Goal: Task Accomplishment & Management: Manage account settings

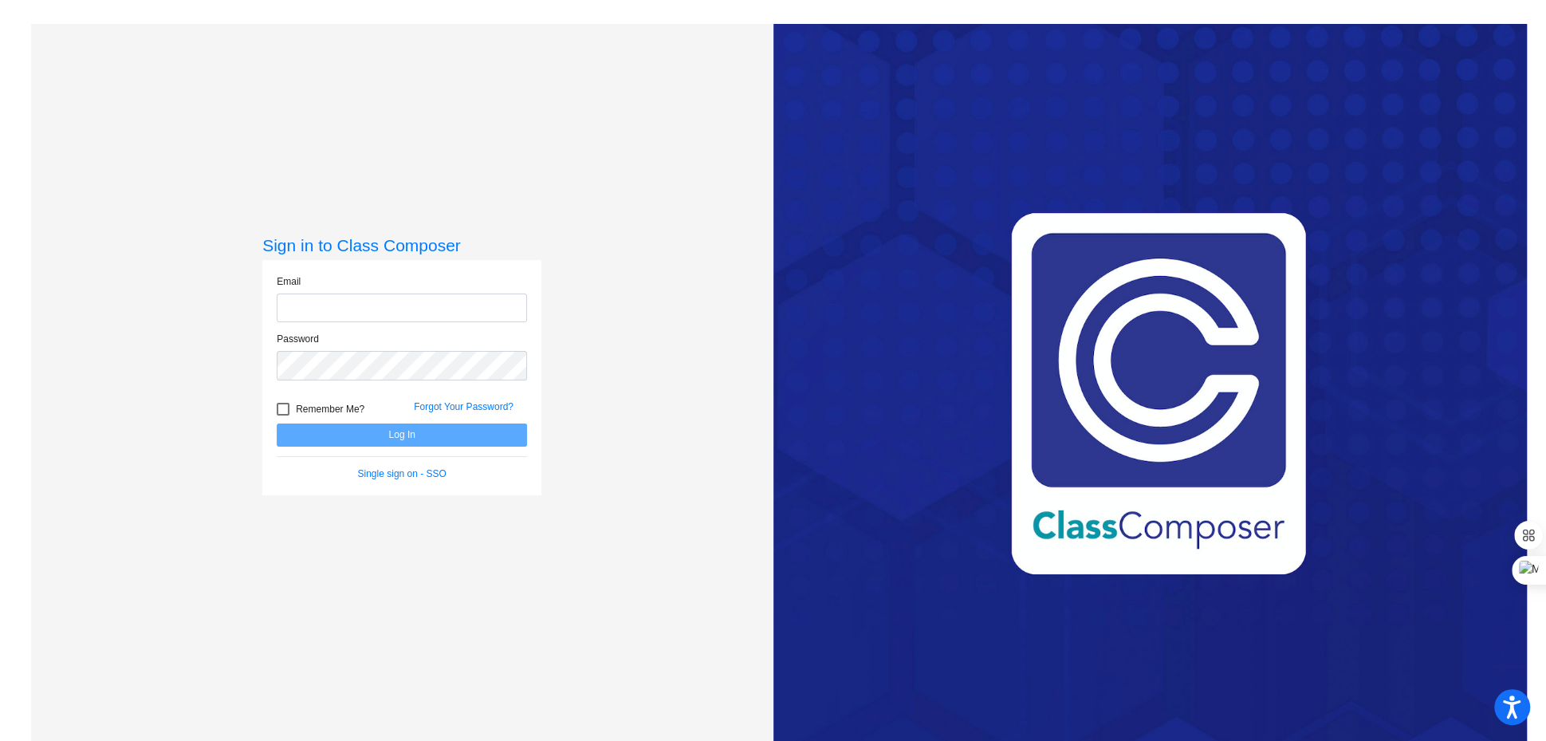
type input "[EMAIL_ADDRESS][DOMAIN_NAME]"
click at [451, 431] on button "Log In" at bounding box center [402, 434] width 250 height 23
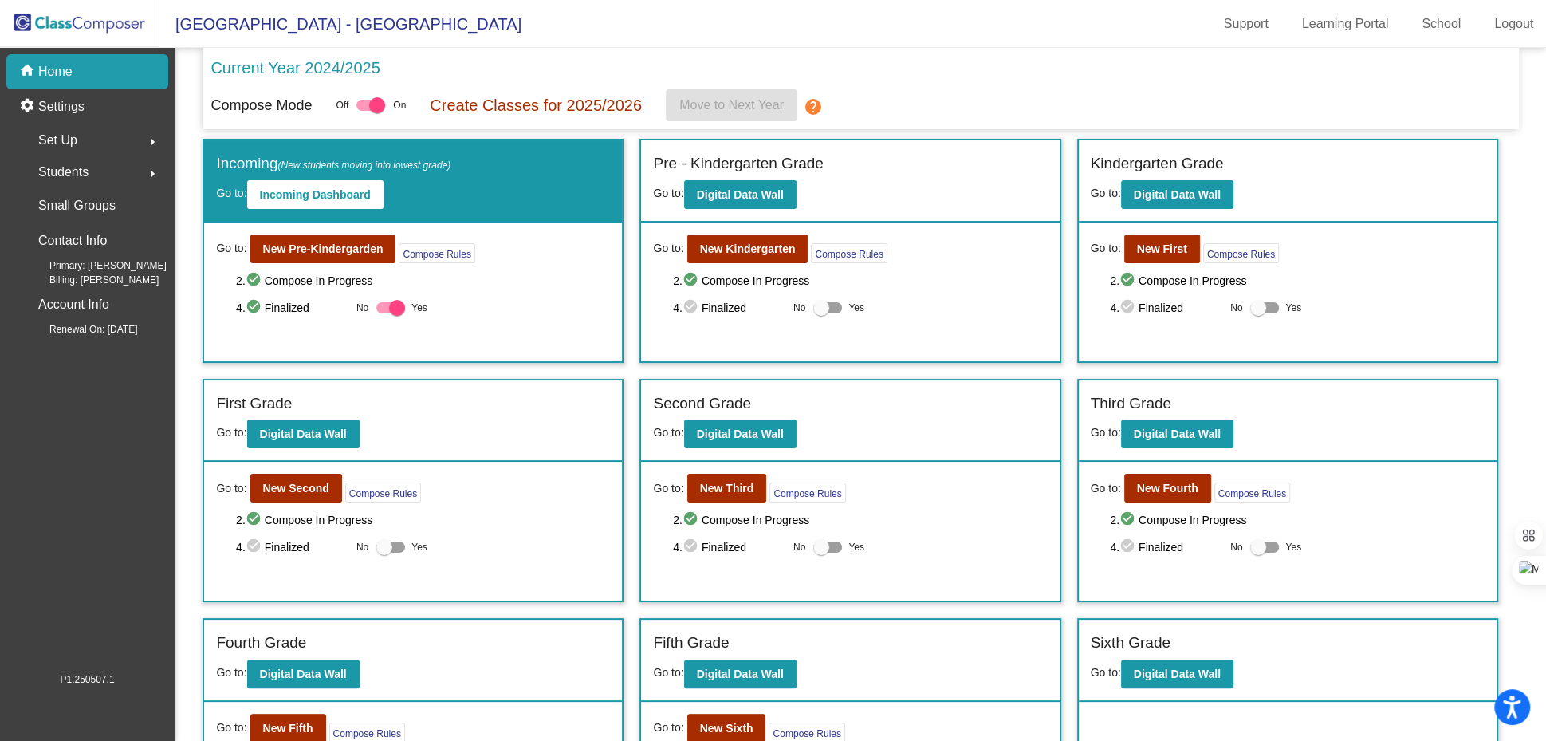
scroll to position [98, 0]
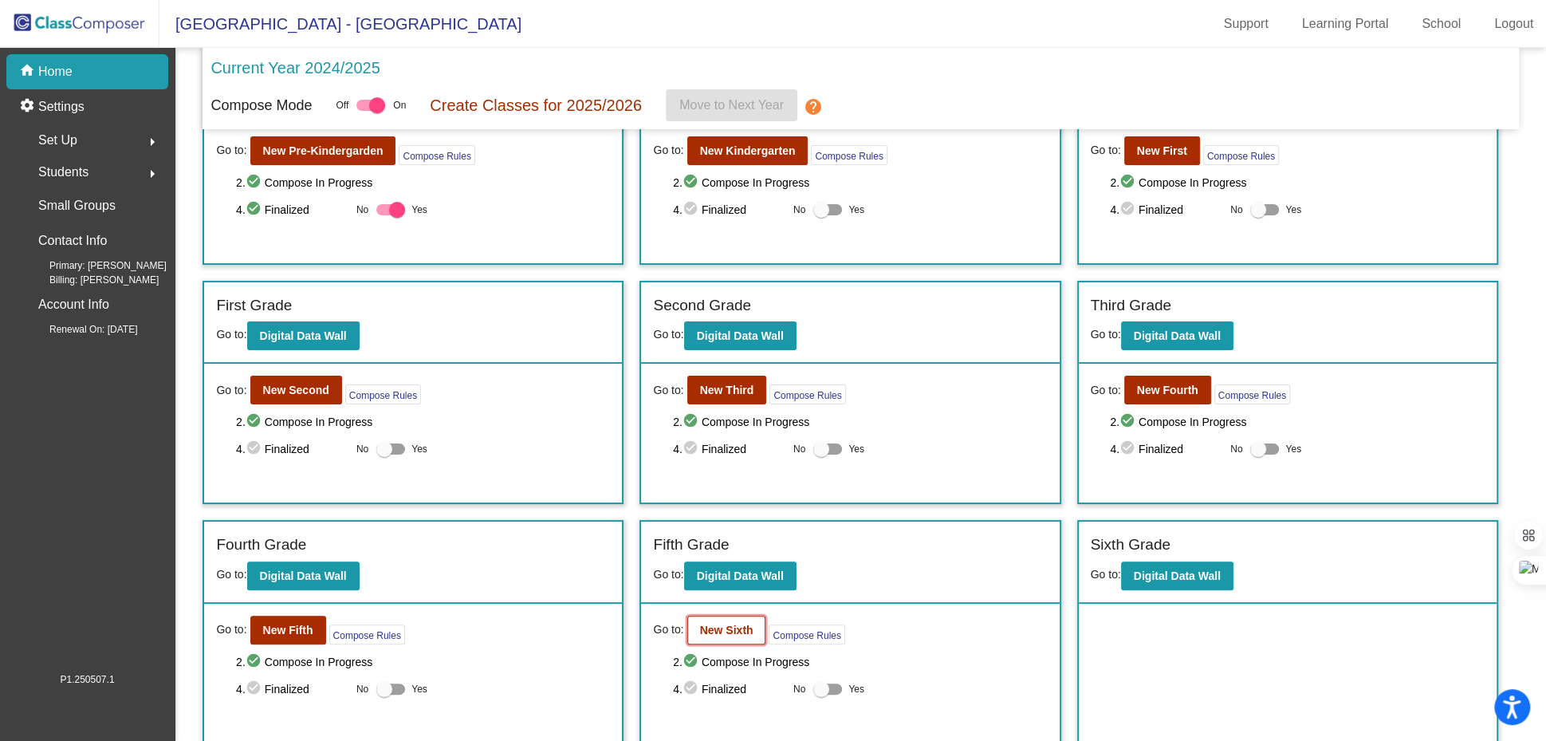
click at [721, 623] on b "New Sixth" at bounding box center [726, 629] width 53 height 13
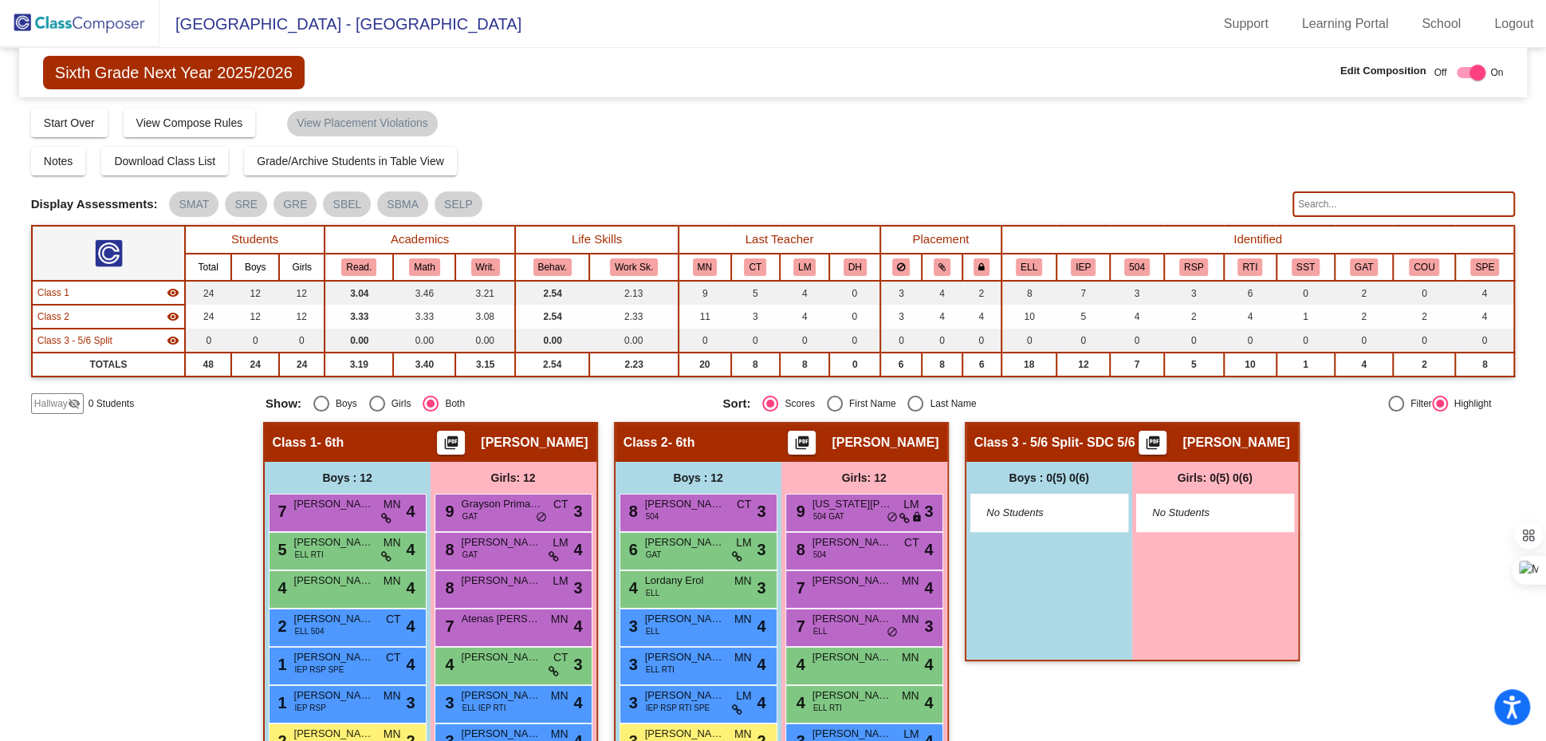
click at [53, 14] on img at bounding box center [79, 23] width 159 height 47
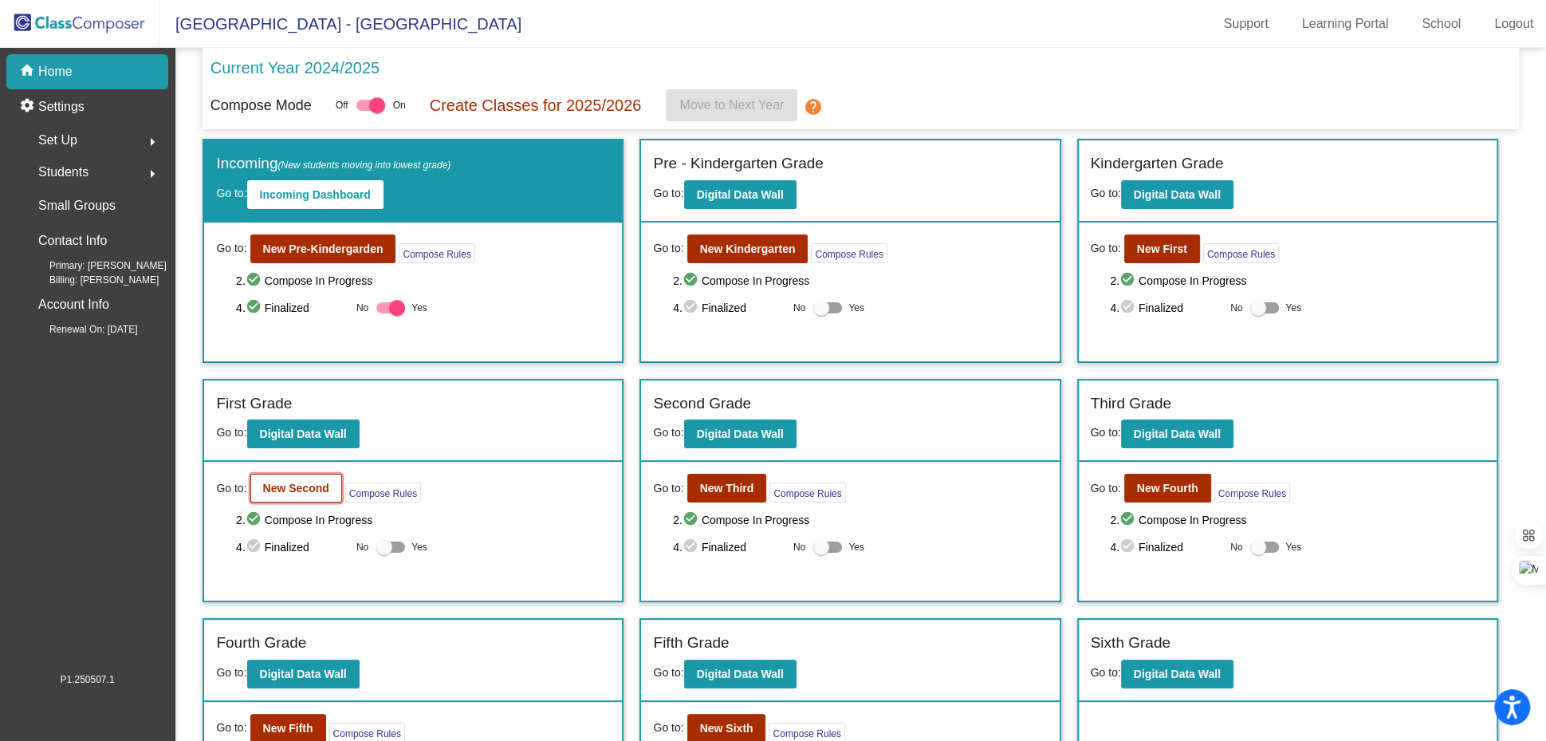
click at [281, 489] on b "New Second" at bounding box center [296, 487] width 66 height 13
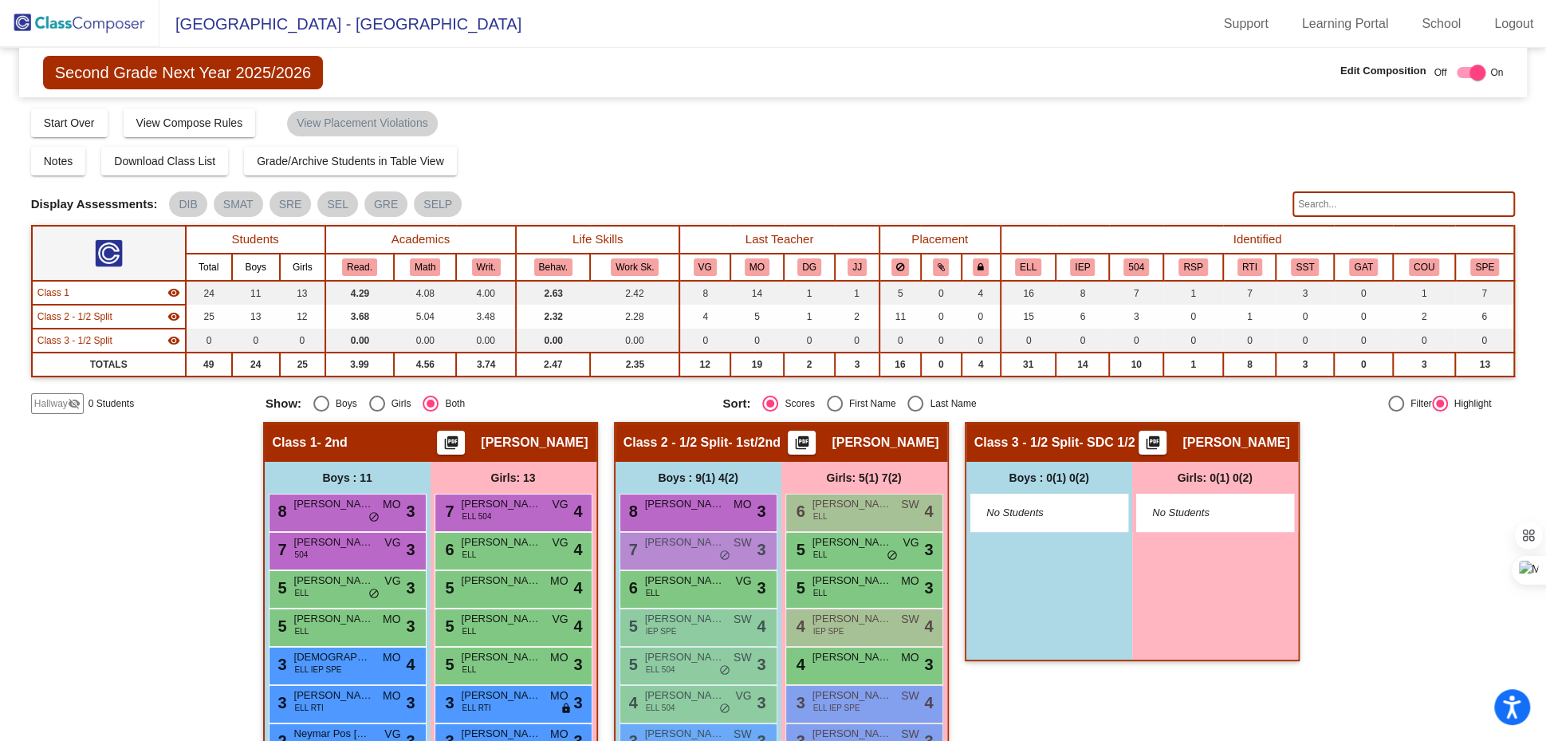
click at [60, 27] on img at bounding box center [79, 23] width 159 height 47
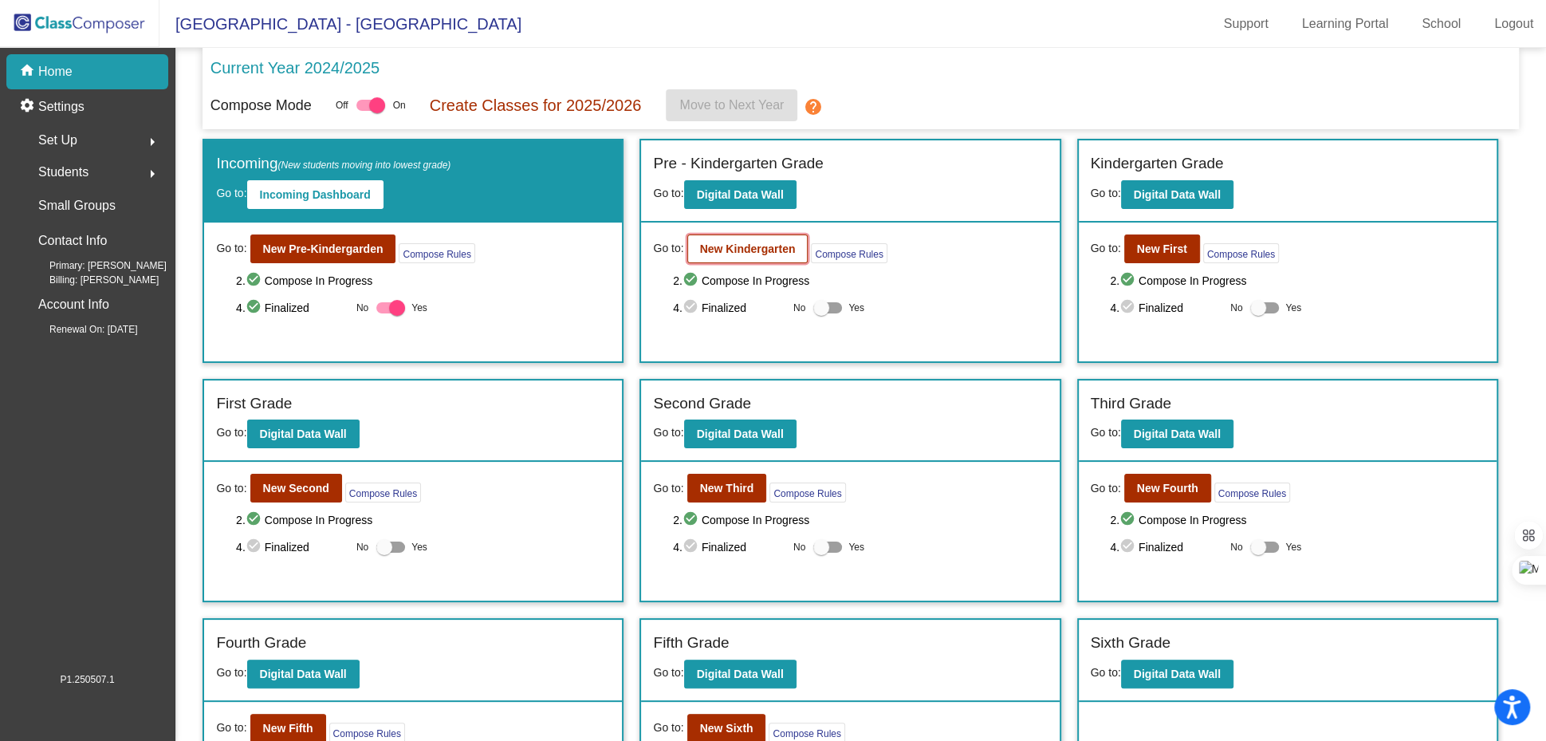
click at [705, 253] on b "New Kindergarten" at bounding box center [748, 248] width 96 height 13
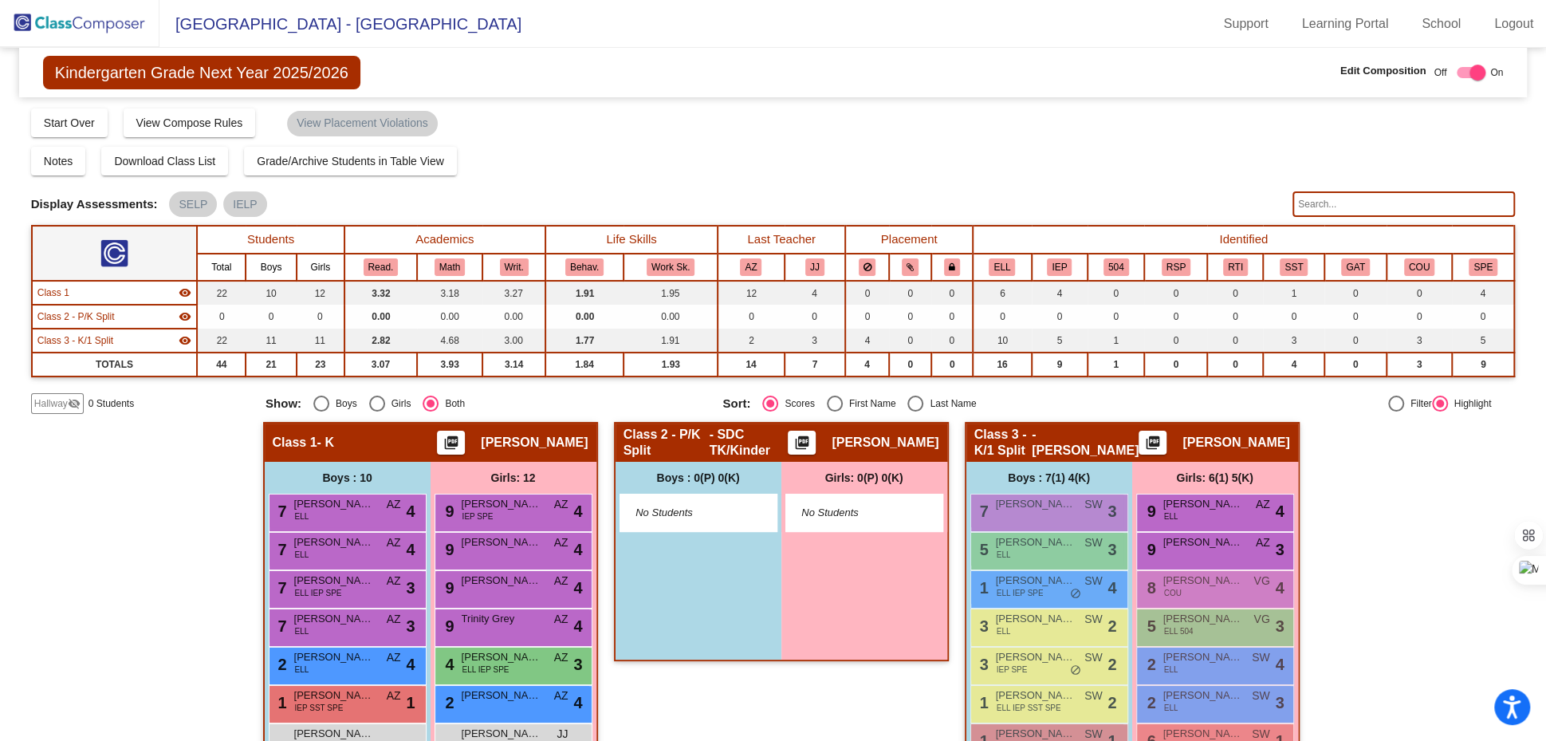
click at [95, 31] on img at bounding box center [79, 23] width 159 height 47
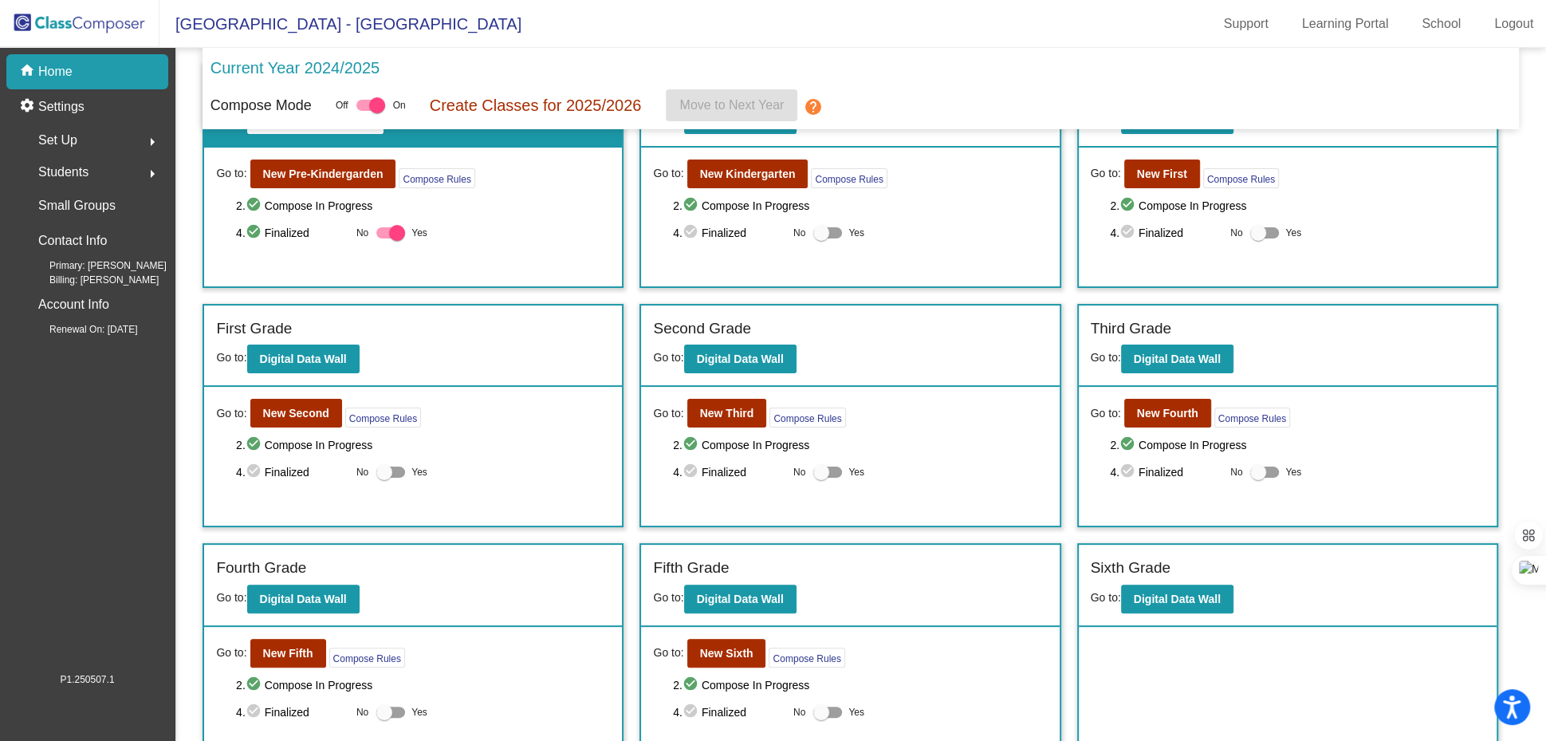
scroll to position [98, 0]
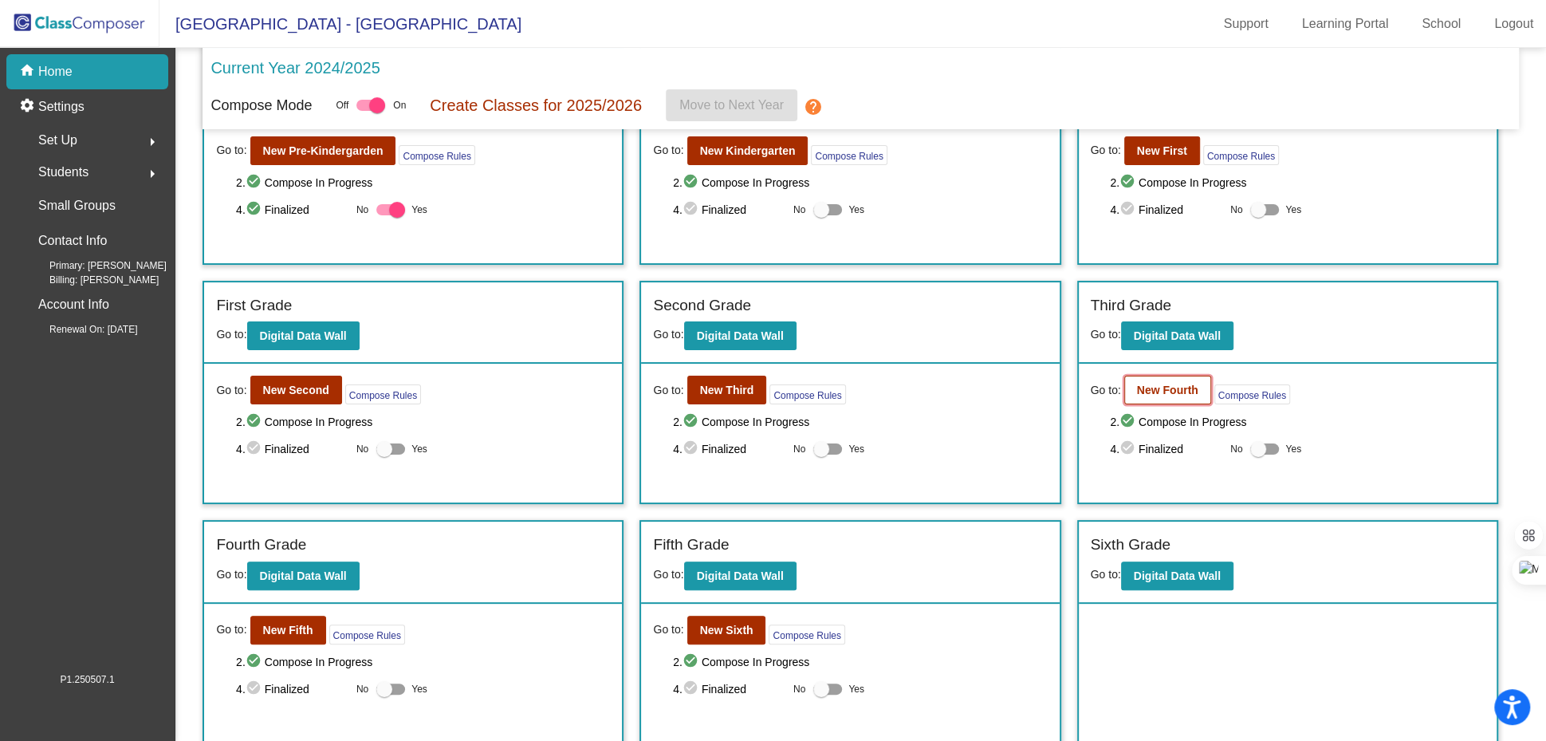
click at [1142, 383] on b "New Fourth" at bounding box center [1167, 389] width 61 height 13
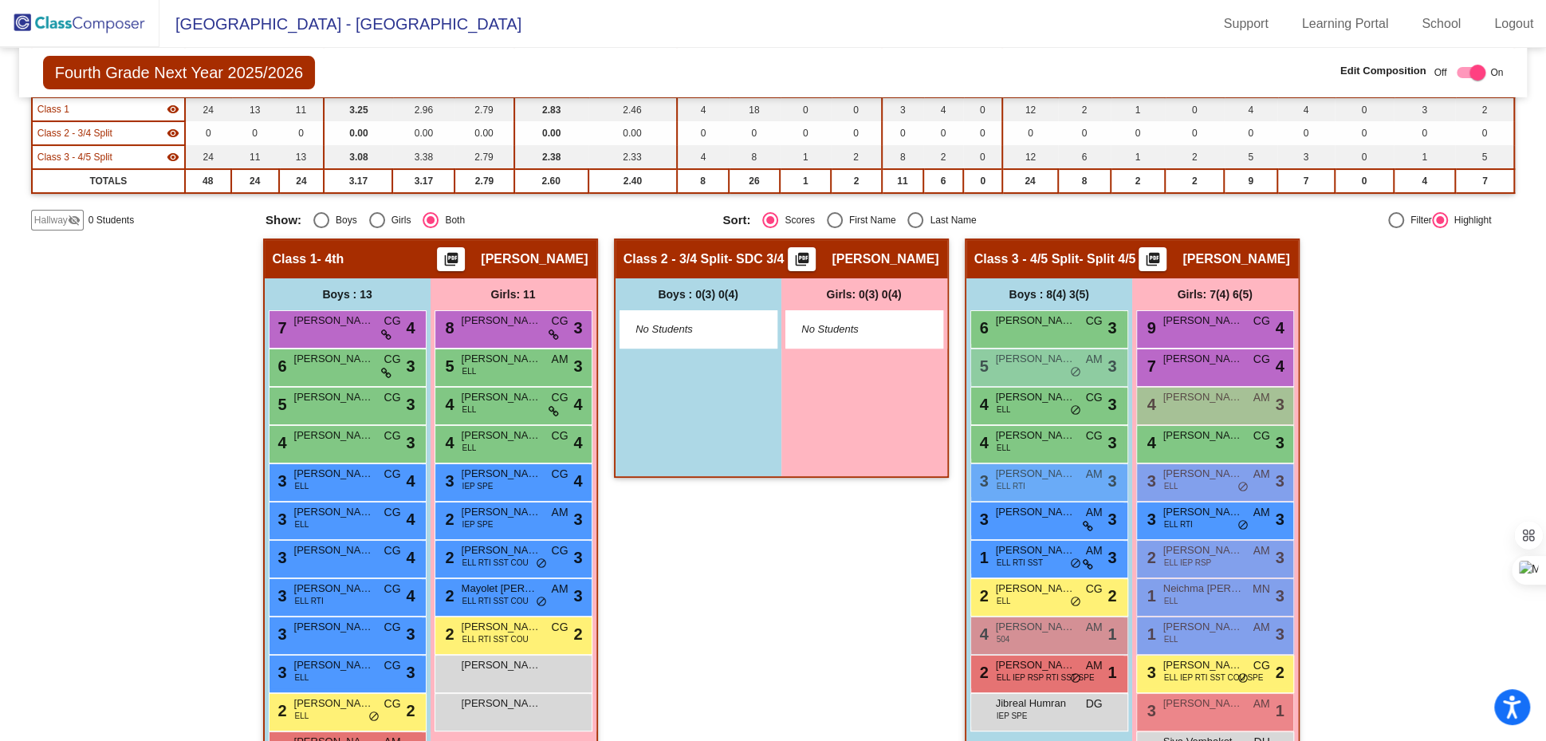
scroll to position [193, 0]
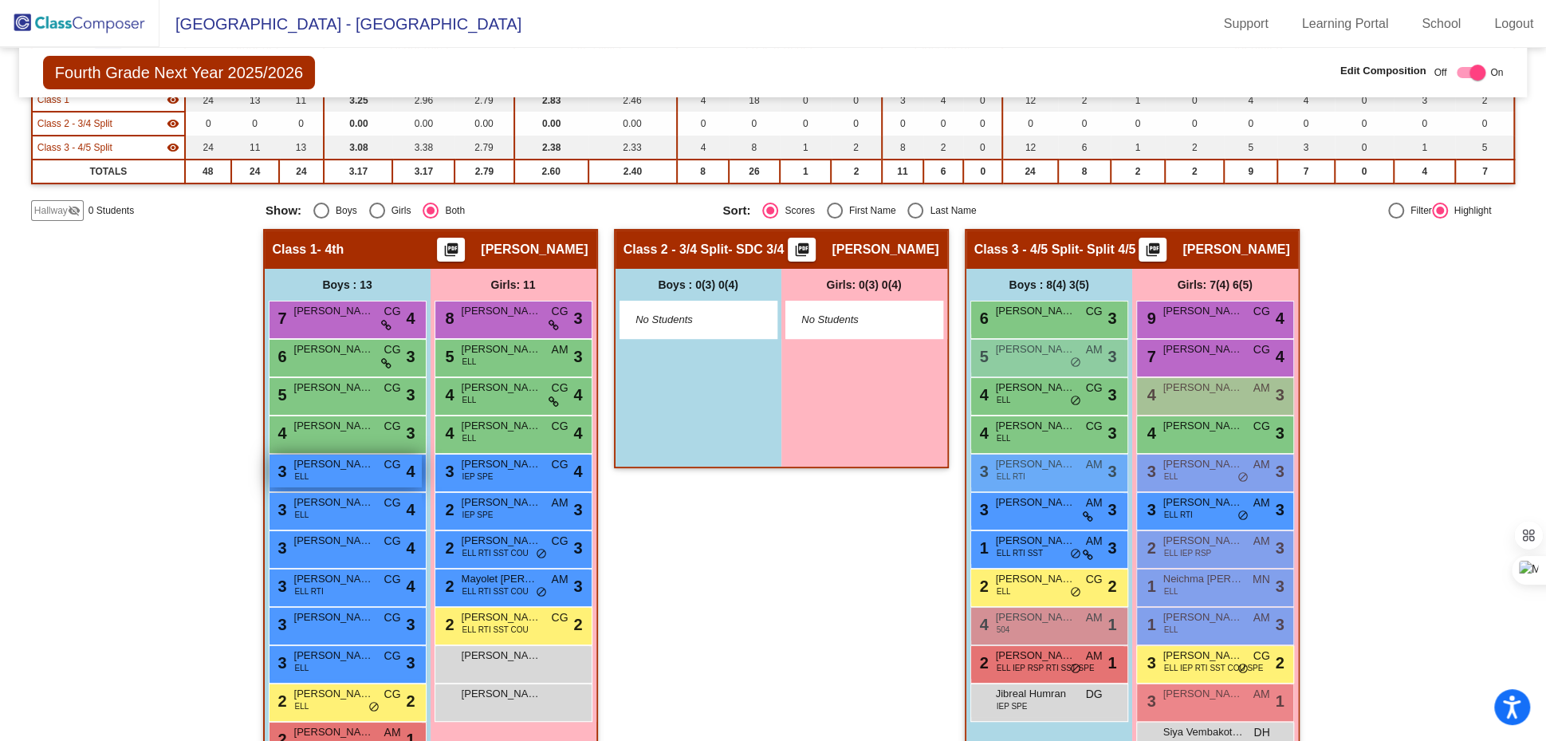
click at [316, 466] on span "[PERSON_NAME] [PERSON_NAME]" at bounding box center [334, 464] width 80 height 16
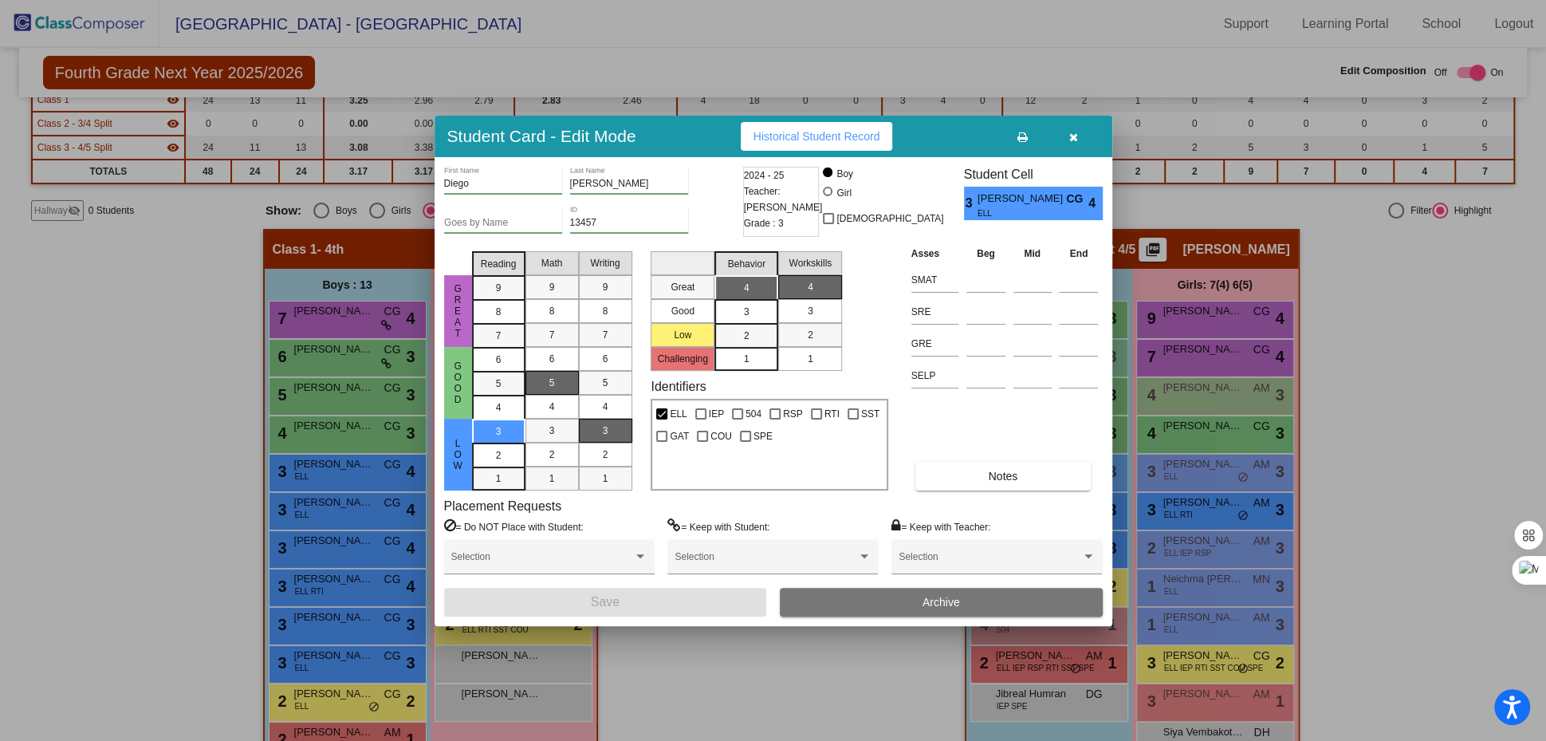
click at [228, 444] on div at bounding box center [773, 370] width 1546 height 741
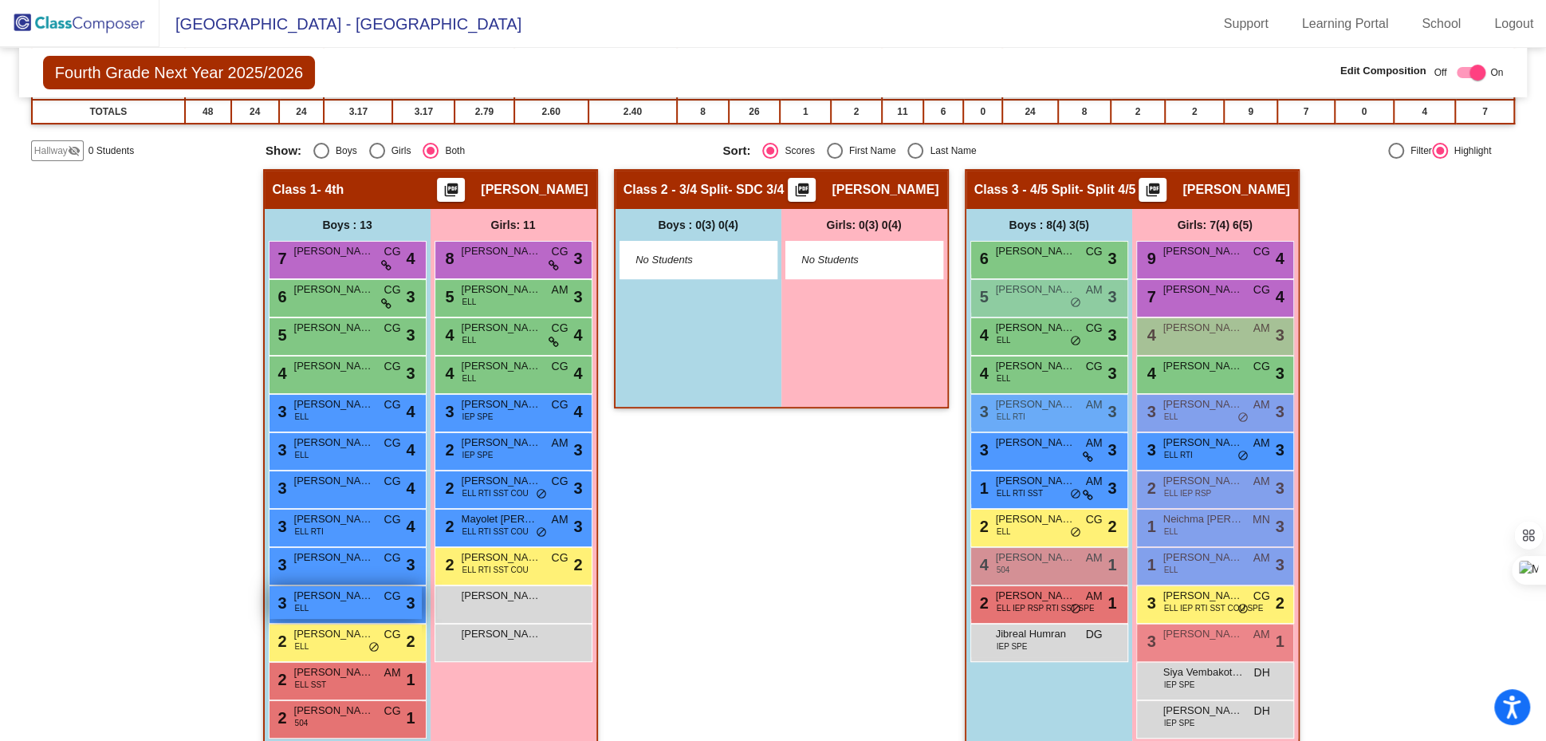
scroll to position [274, 0]
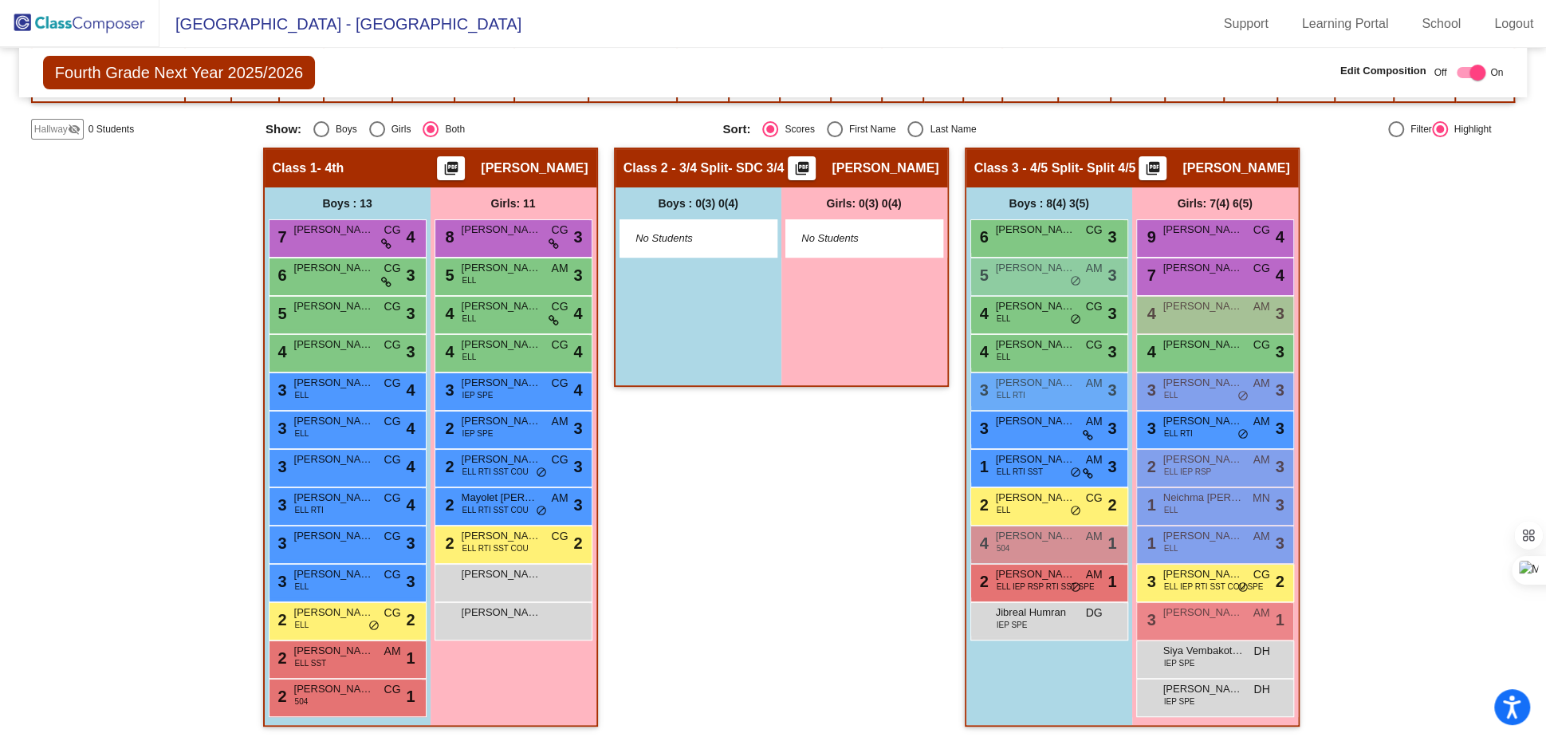
click at [96, 28] on img at bounding box center [79, 23] width 159 height 47
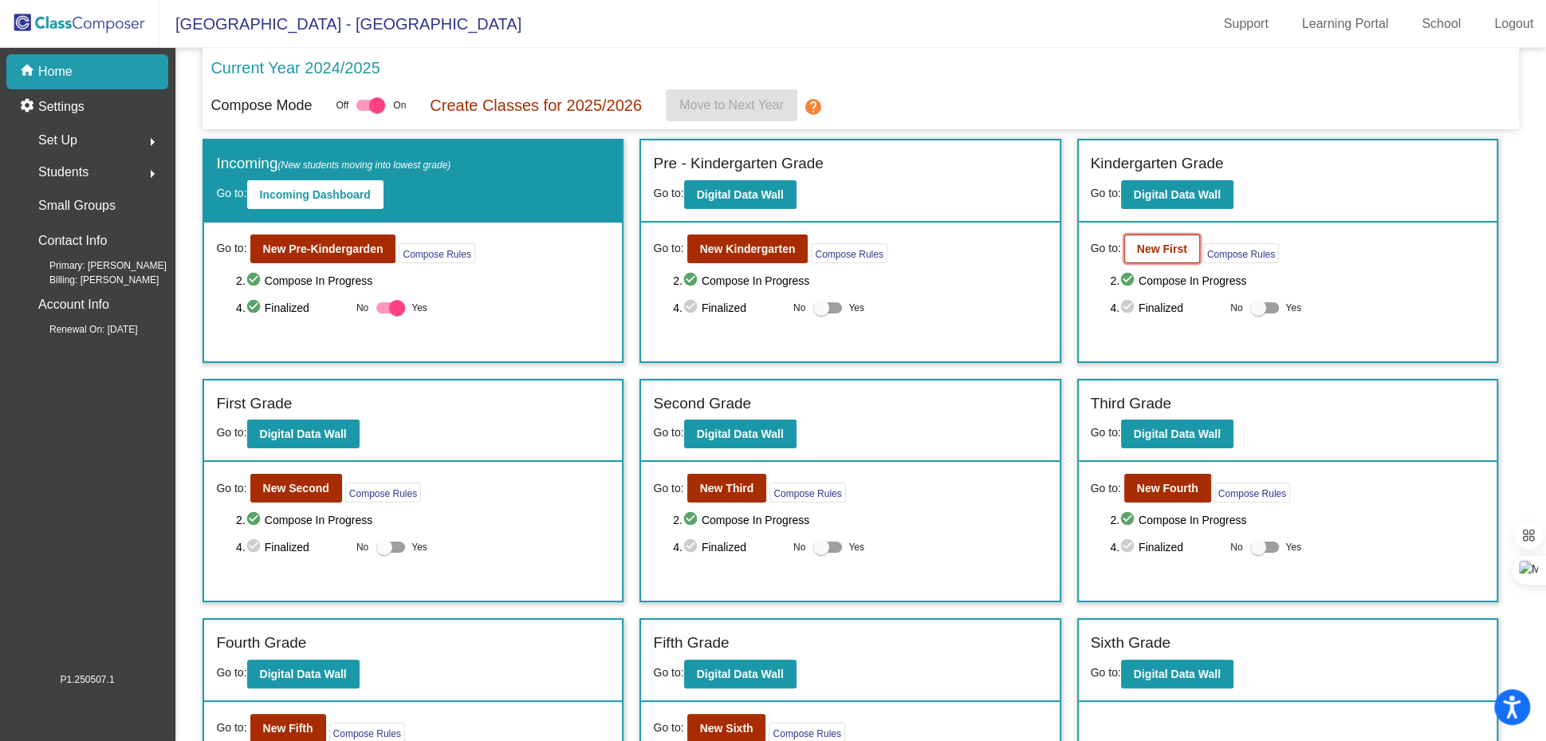
click at [1156, 252] on b "New First" at bounding box center [1162, 248] width 50 height 13
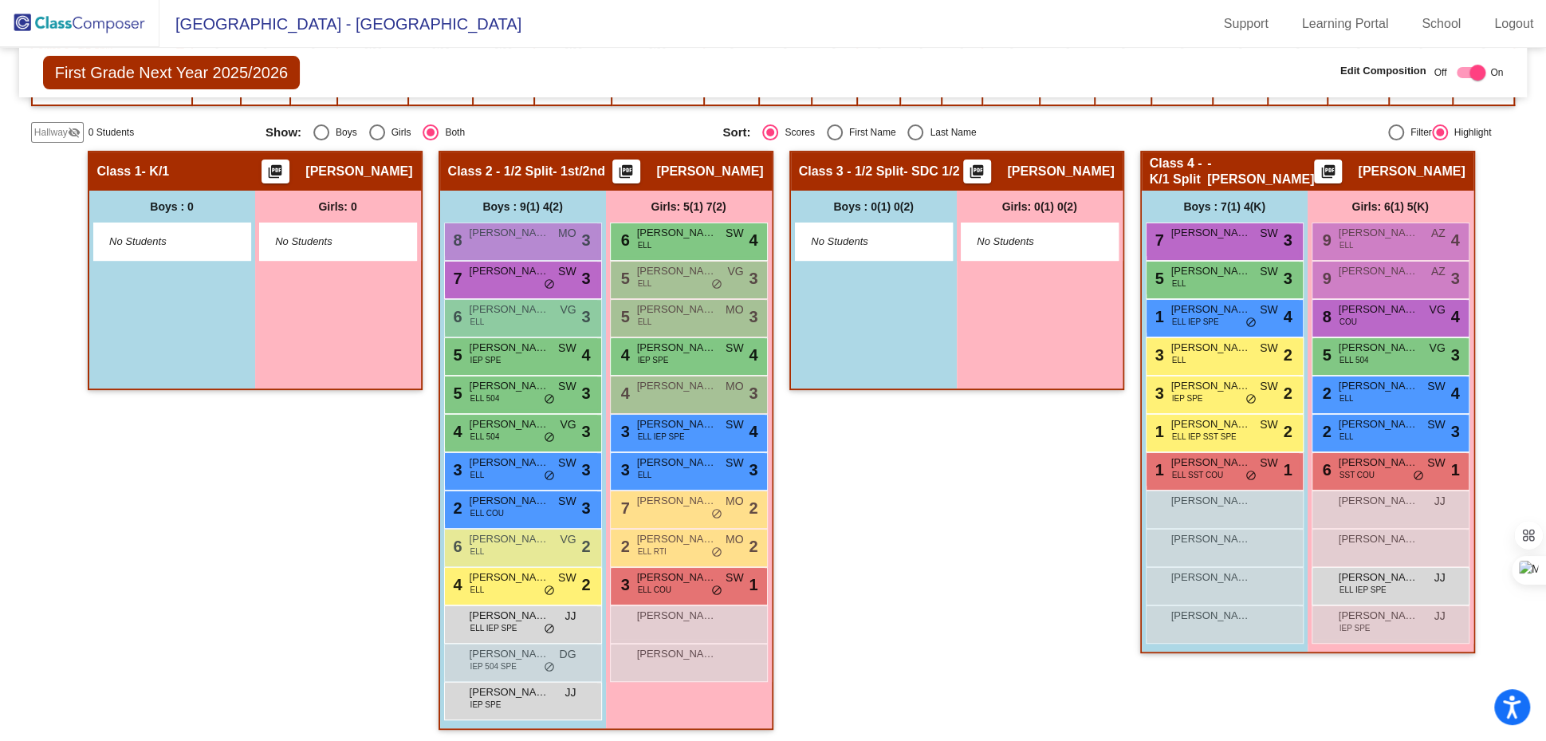
scroll to position [298, 0]
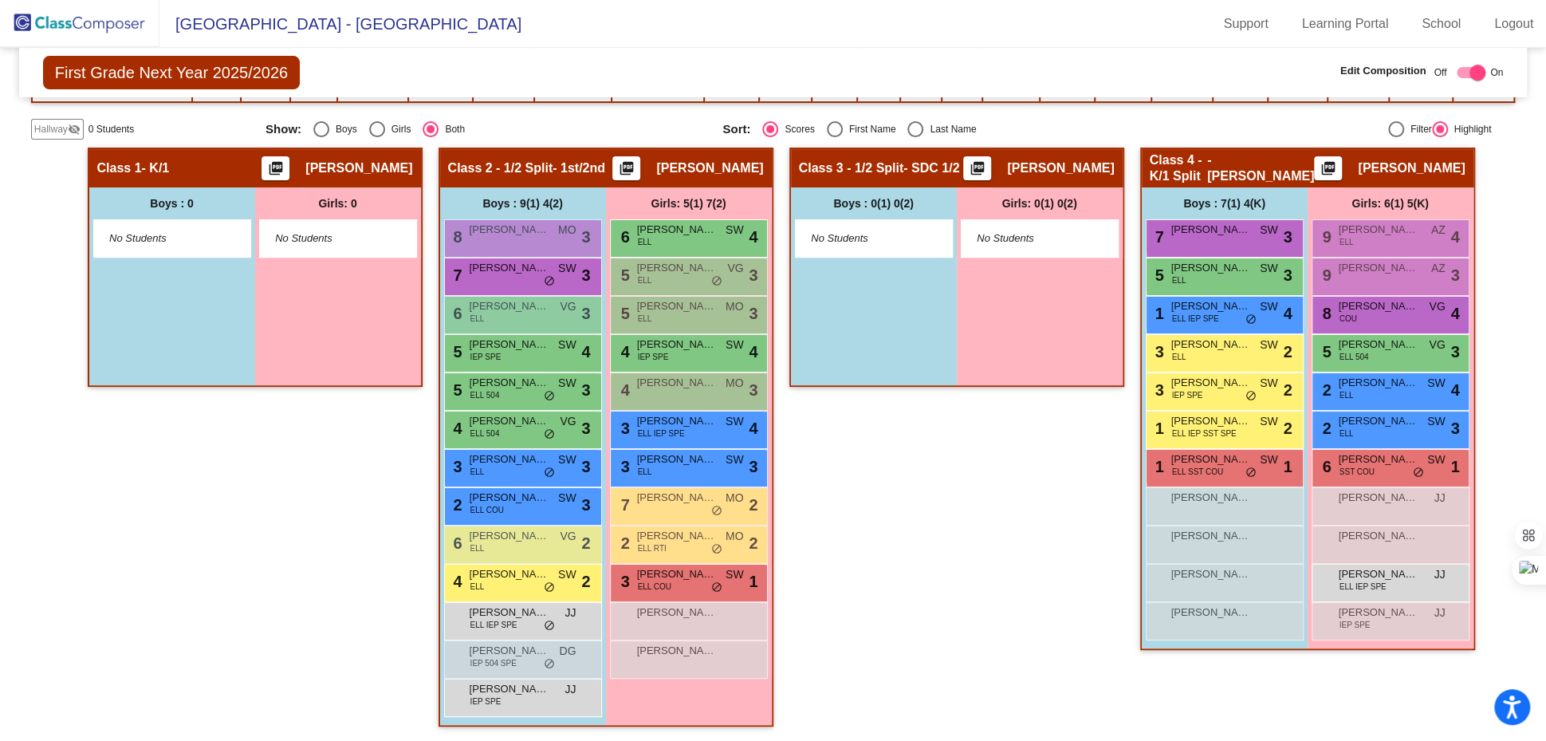
click at [88, 22] on img at bounding box center [79, 23] width 159 height 47
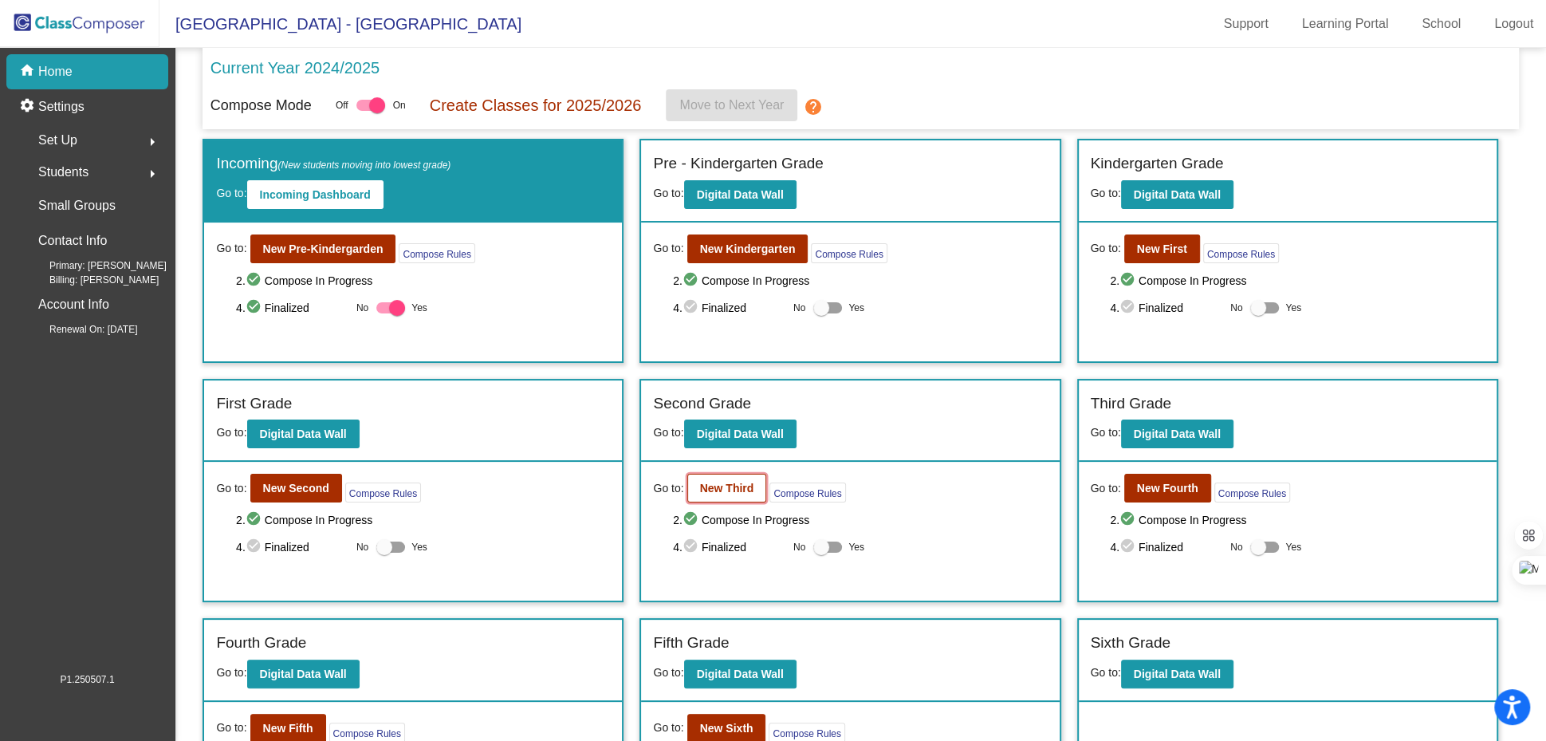
click at [721, 490] on b "New Third" at bounding box center [727, 487] width 54 height 13
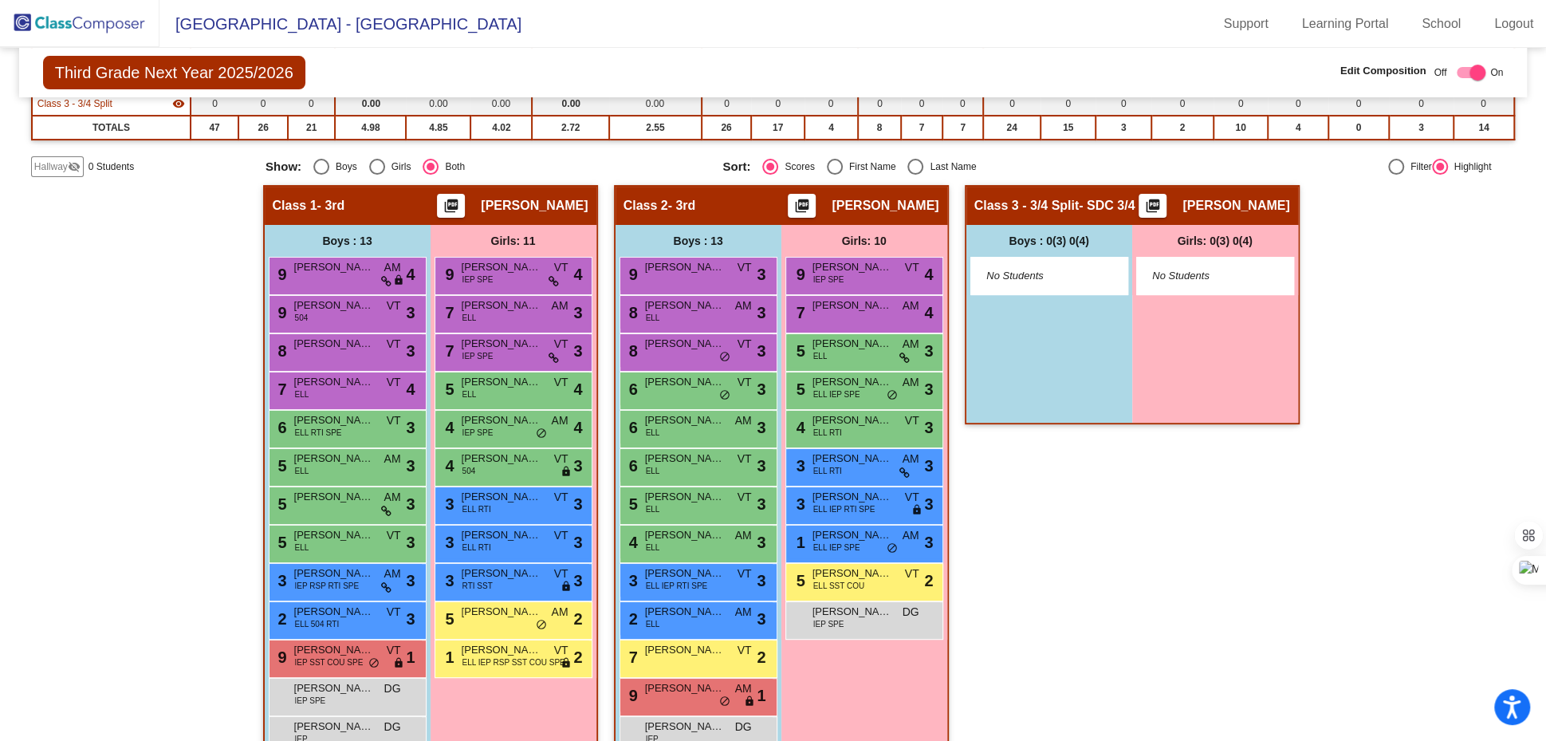
scroll to position [274, 0]
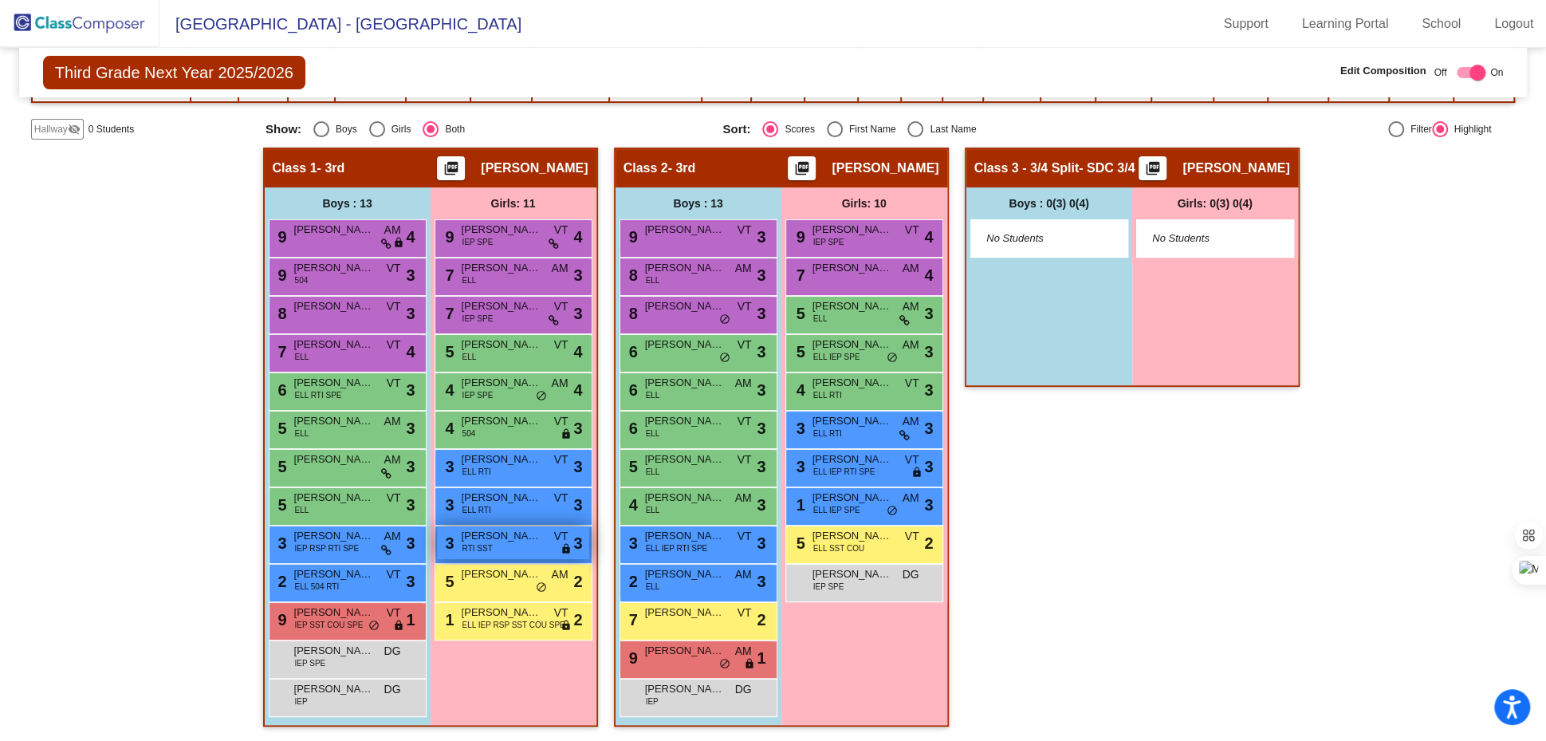
click at [517, 531] on span "[PERSON_NAME] [PERSON_NAME]" at bounding box center [502, 536] width 80 height 16
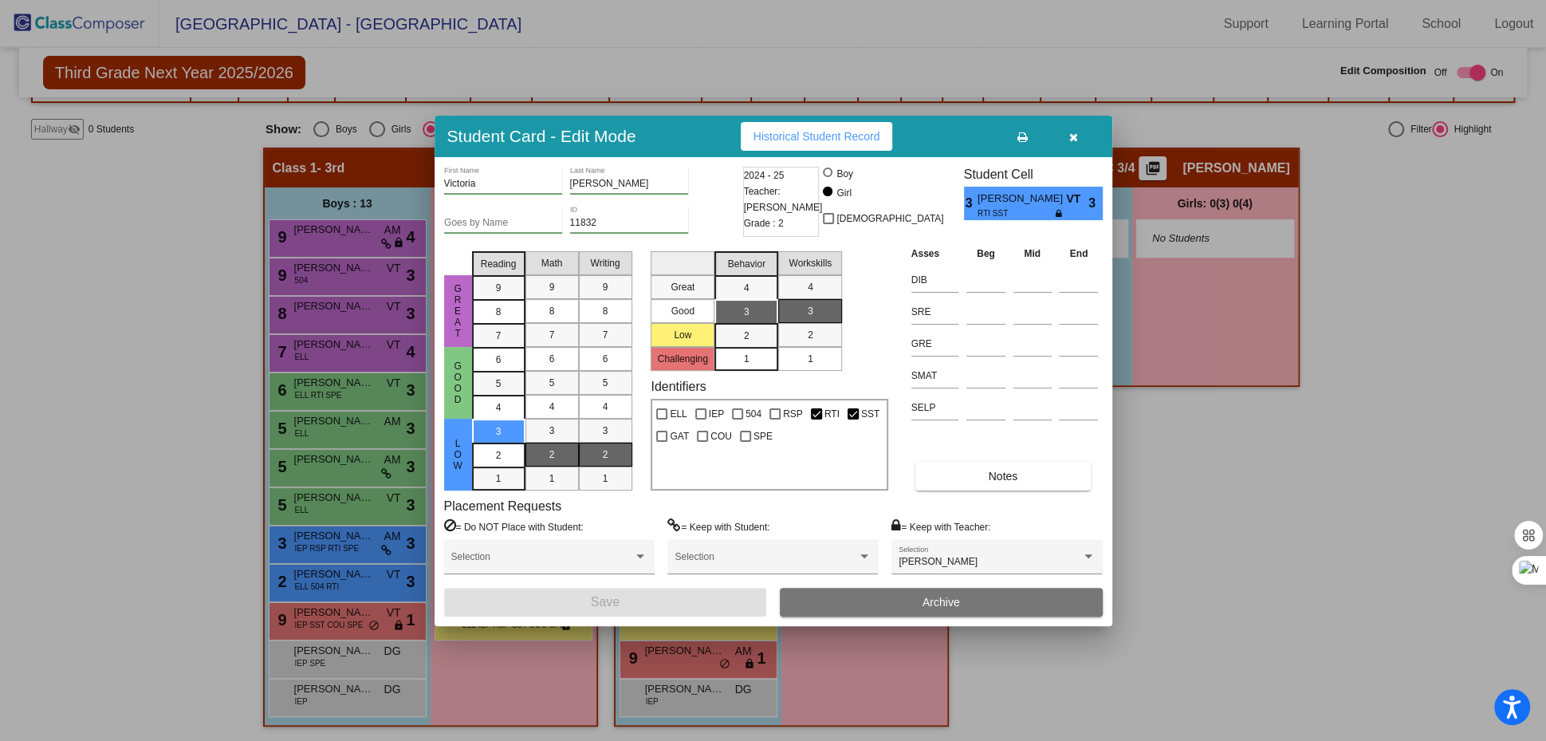
click at [1023, 207] on span "RTI SST" at bounding box center [1015, 213] width 77 height 12
click at [1388, 450] on div at bounding box center [773, 370] width 1546 height 741
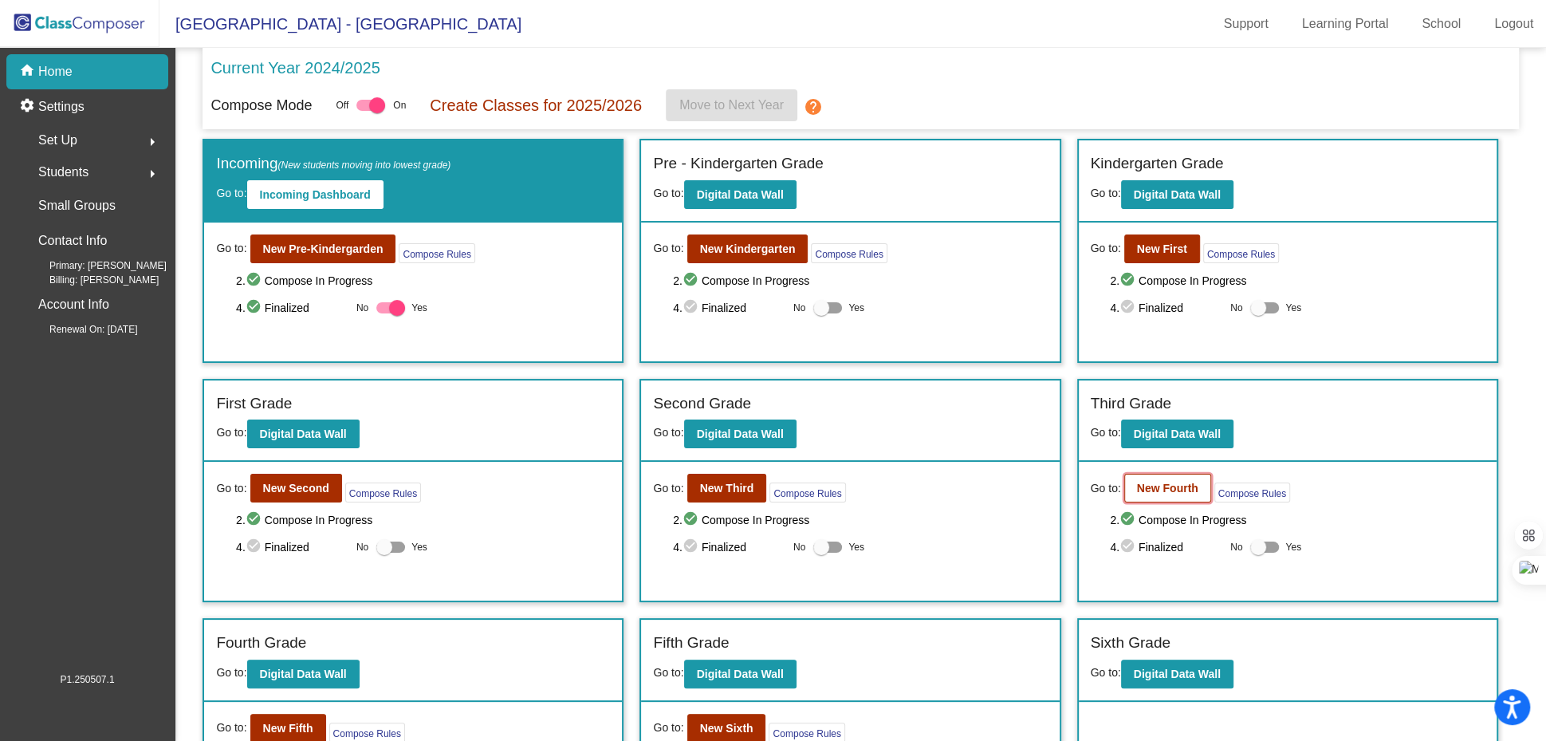
click at [1179, 483] on b "New Fourth" at bounding box center [1167, 487] width 61 height 13
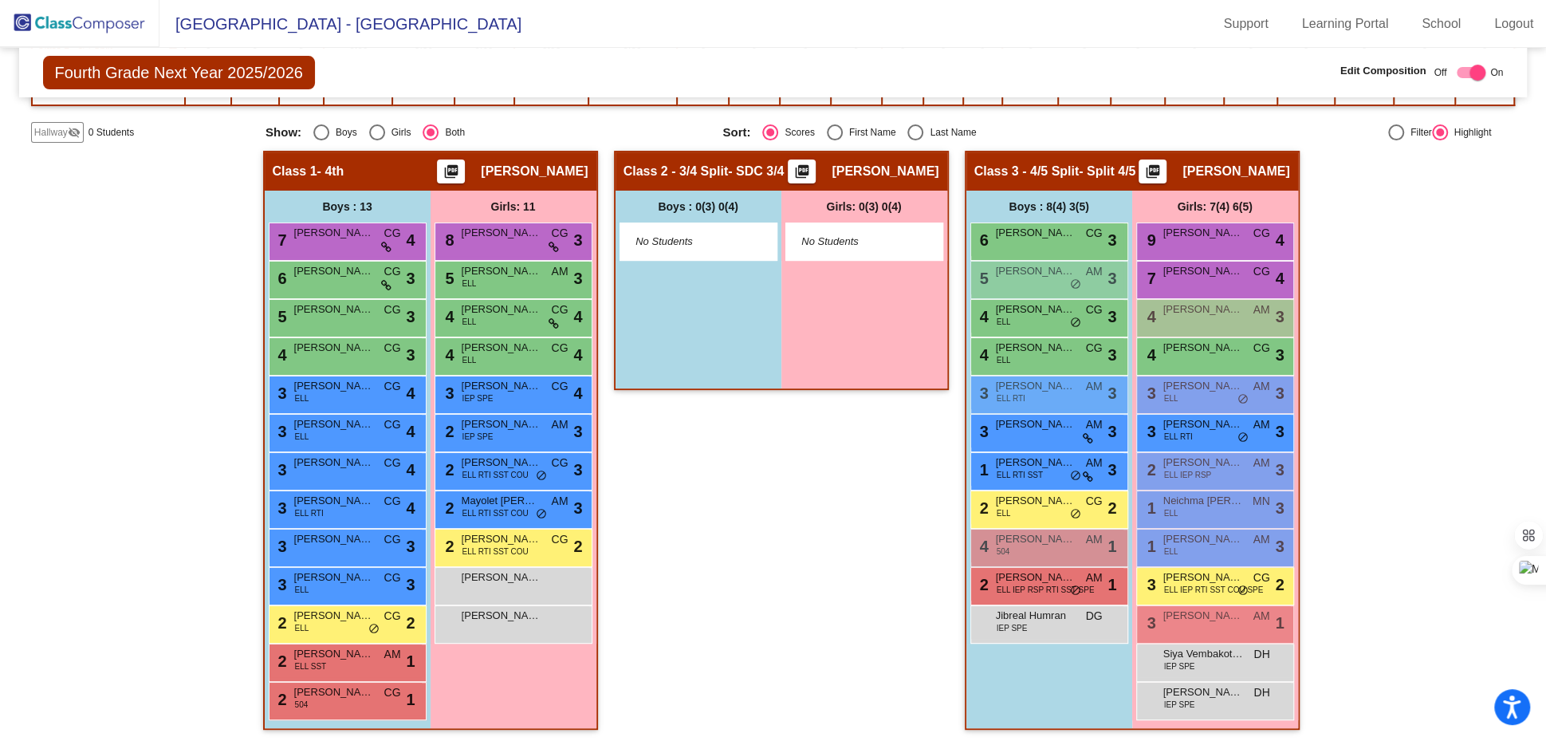
scroll to position [274, 0]
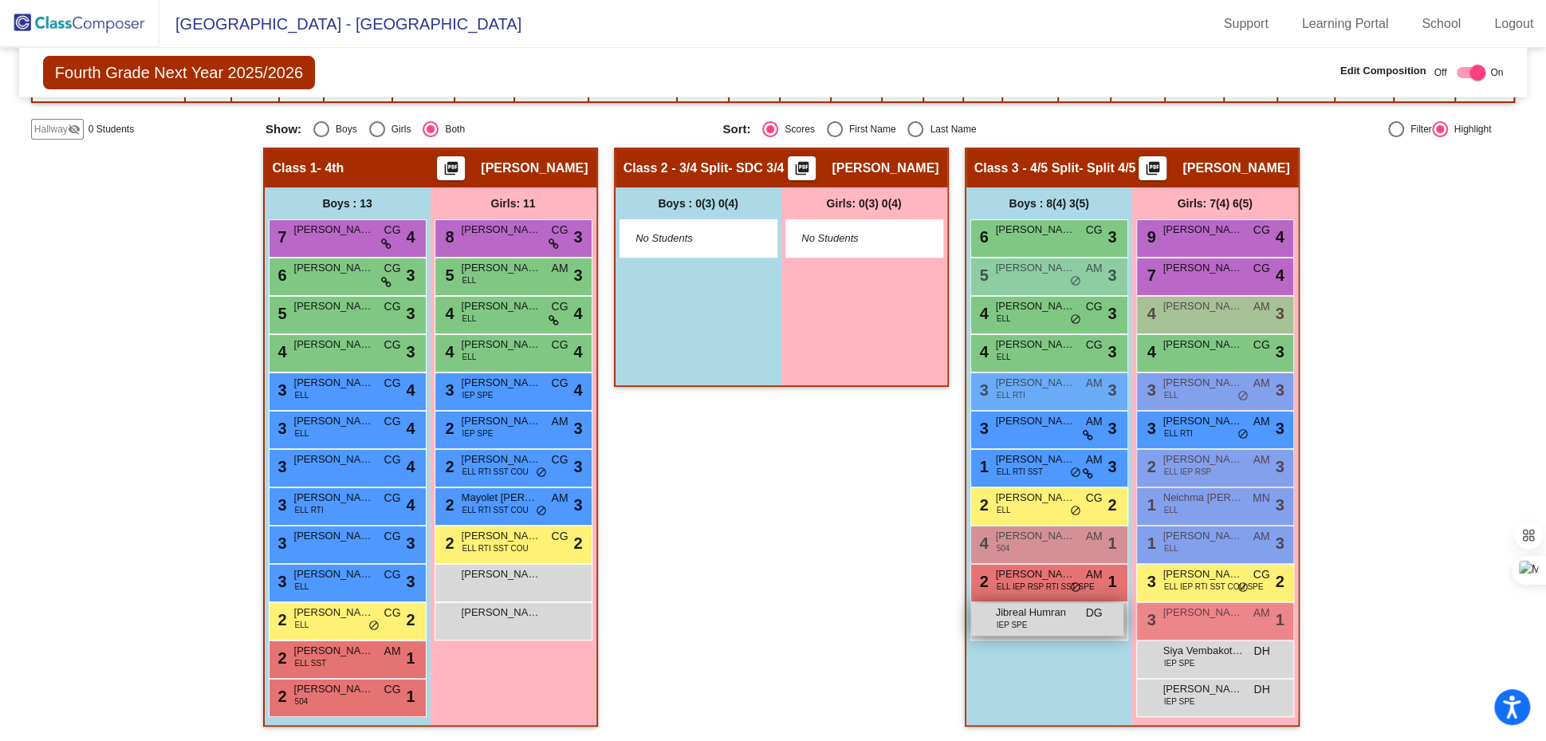
click at [1052, 619] on div "Jibreal Humran IEP SPE DG lock do_not_disturb_alt" at bounding box center [1047, 619] width 152 height 33
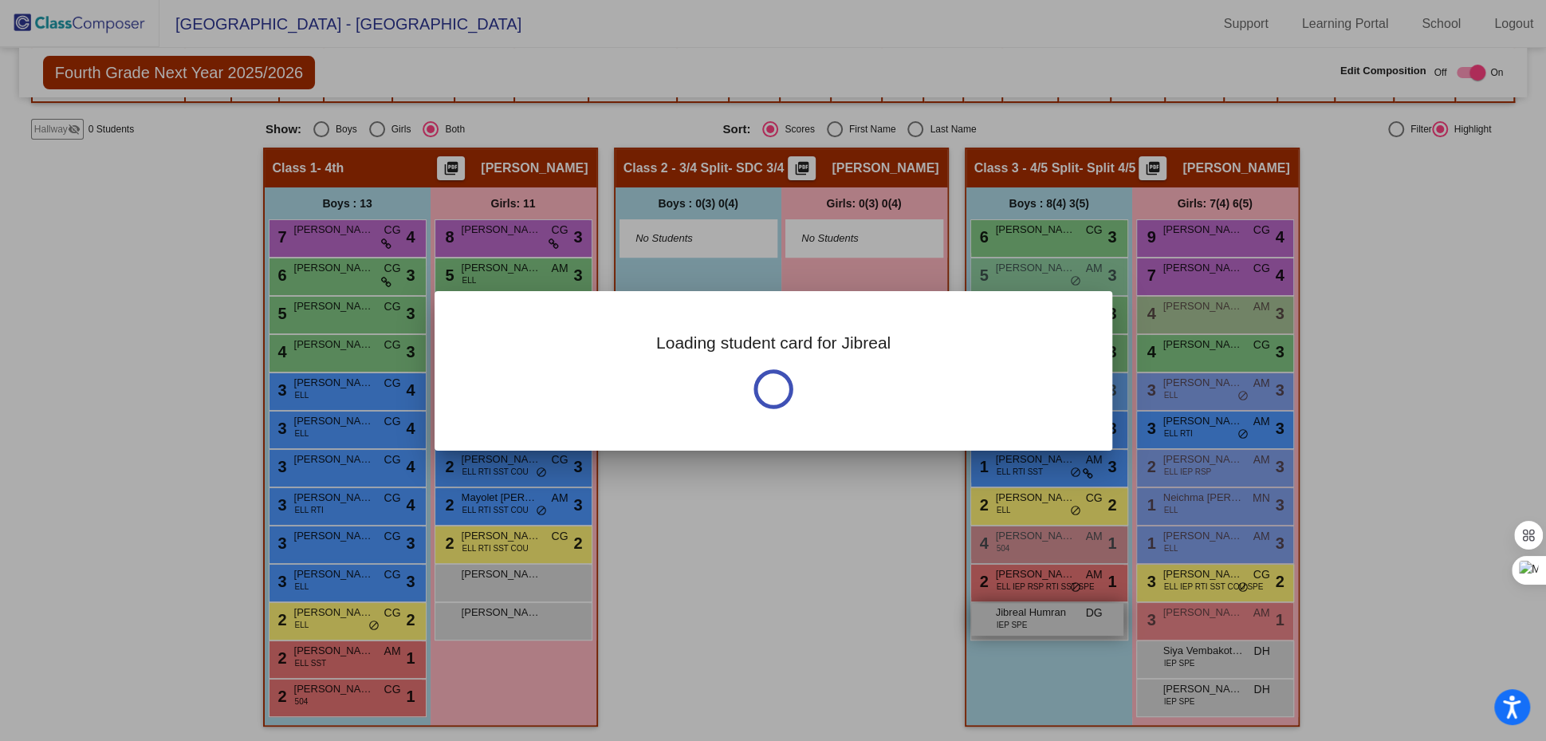
click at [1052, 619] on div at bounding box center [773, 370] width 1546 height 741
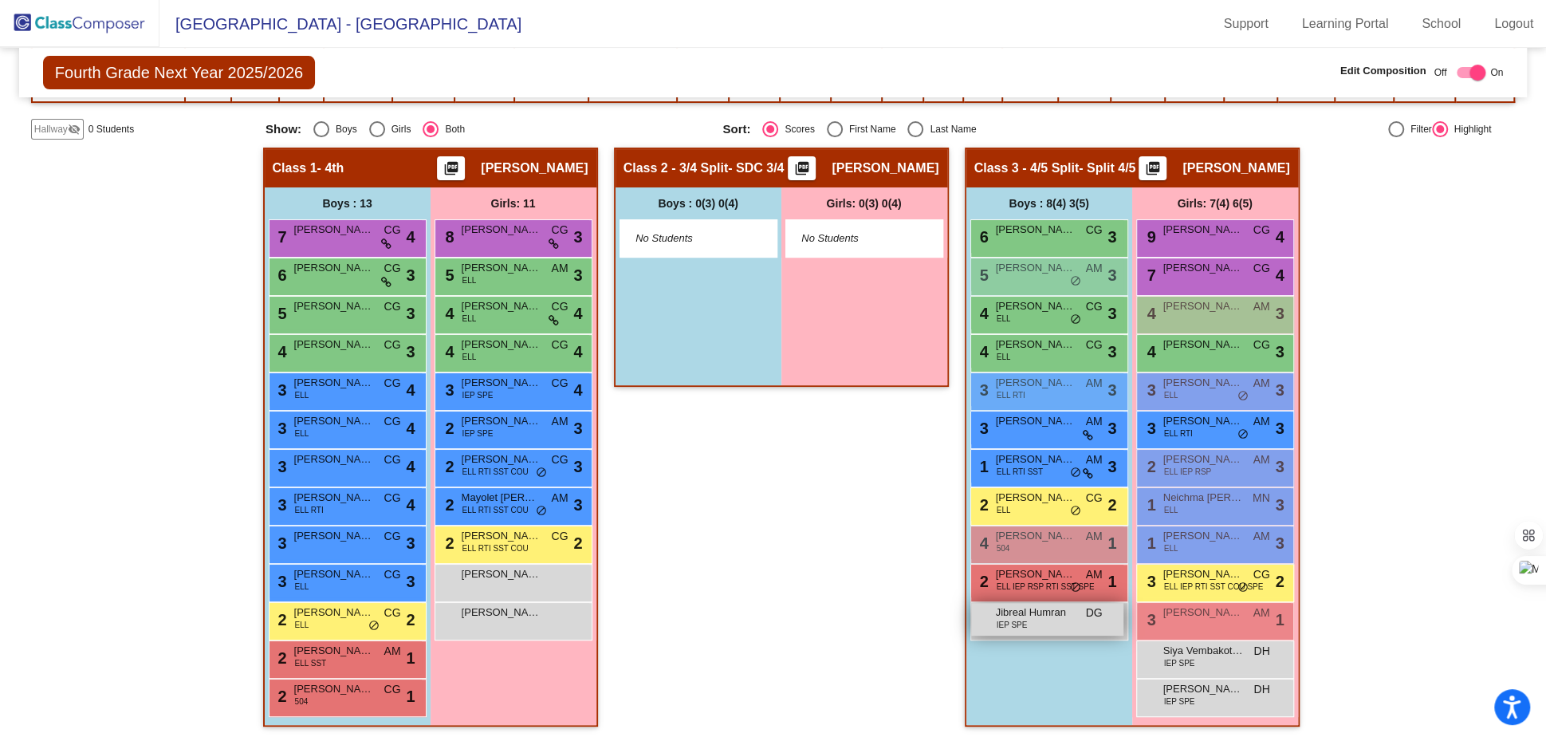
click at [1052, 619] on div "Jibreal Humran IEP SPE DG lock do_not_disturb_alt" at bounding box center [1047, 619] width 152 height 33
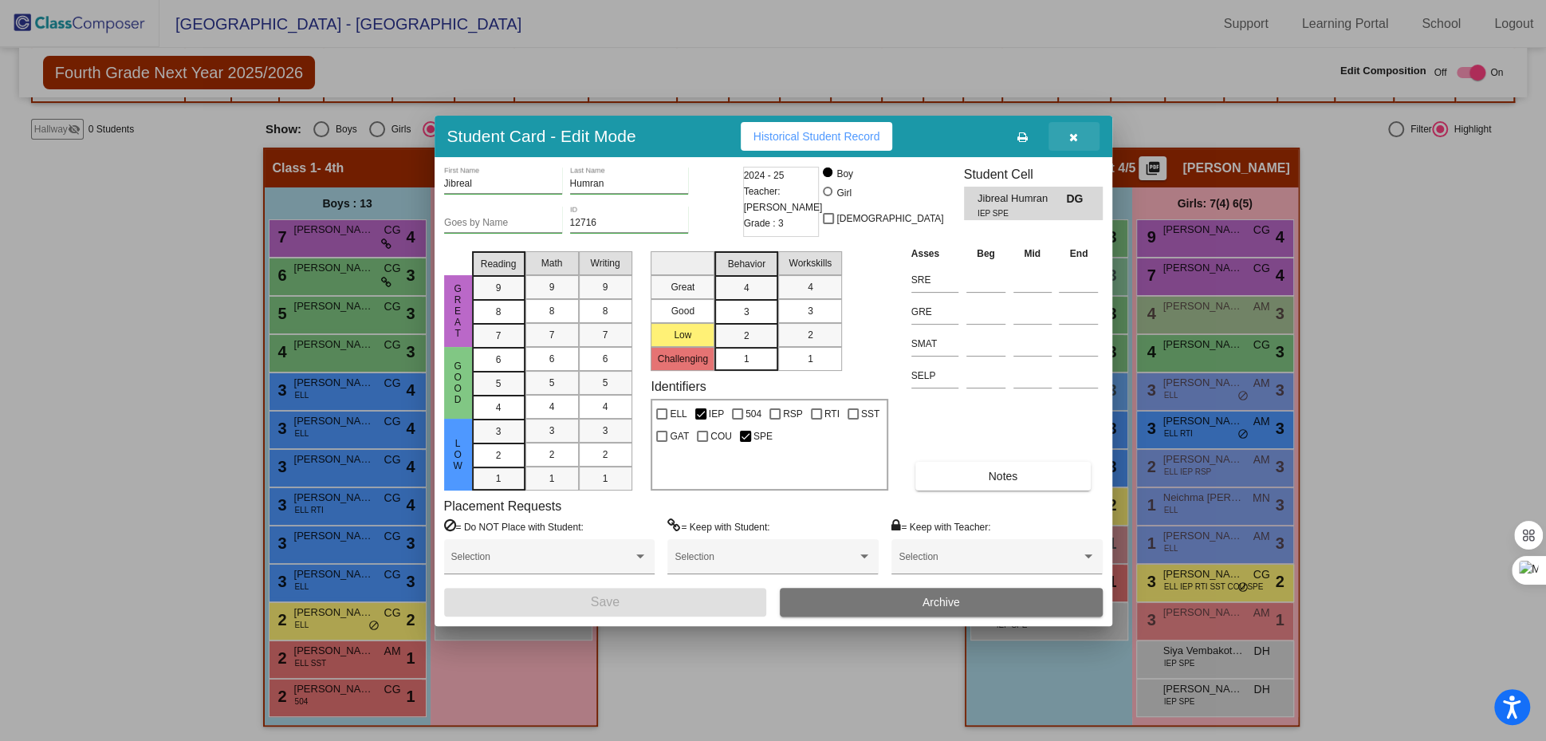
click at [1073, 141] on icon "button" at bounding box center [1073, 137] width 9 height 11
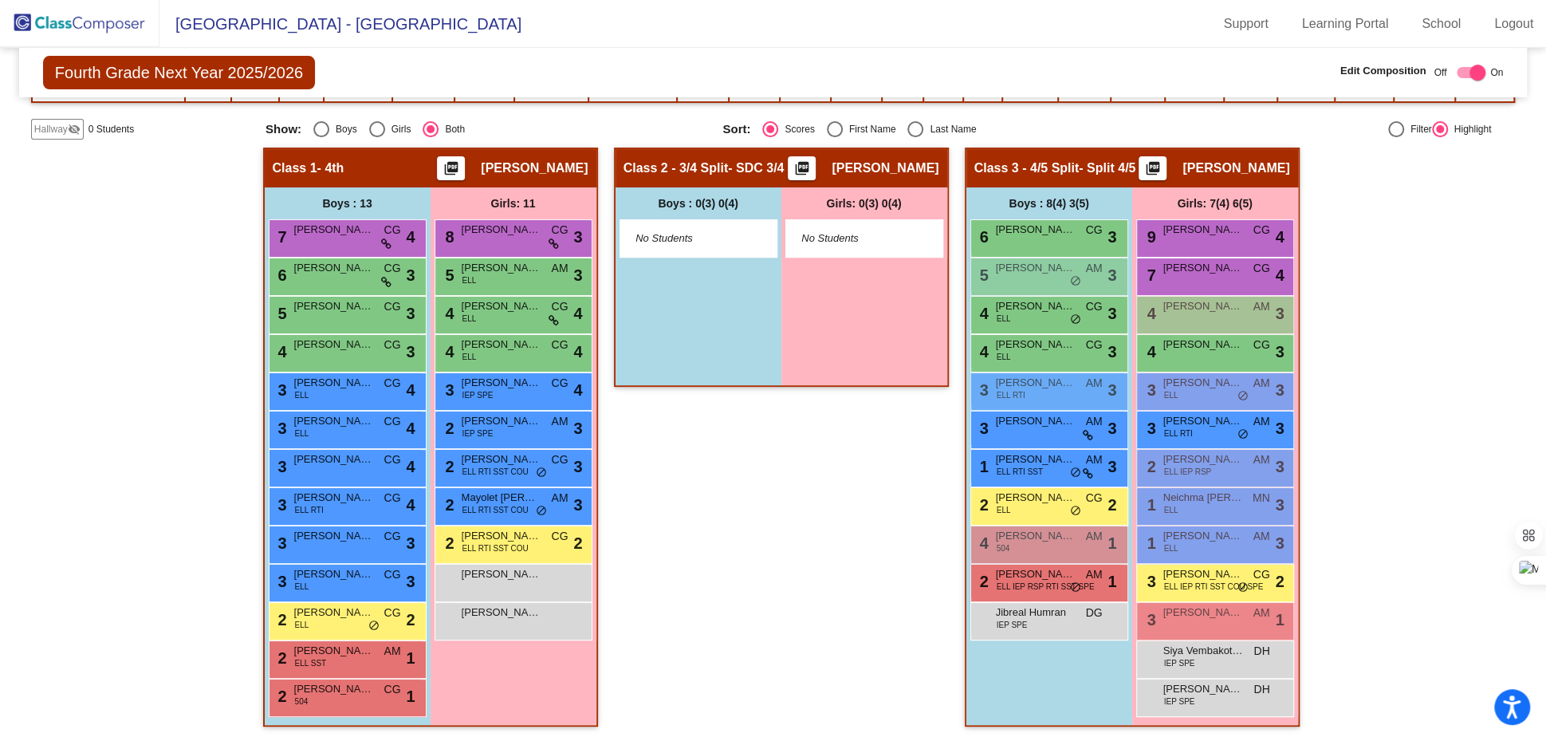
click at [97, 22] on img at bounding box center [79, 23] width 159 height 47
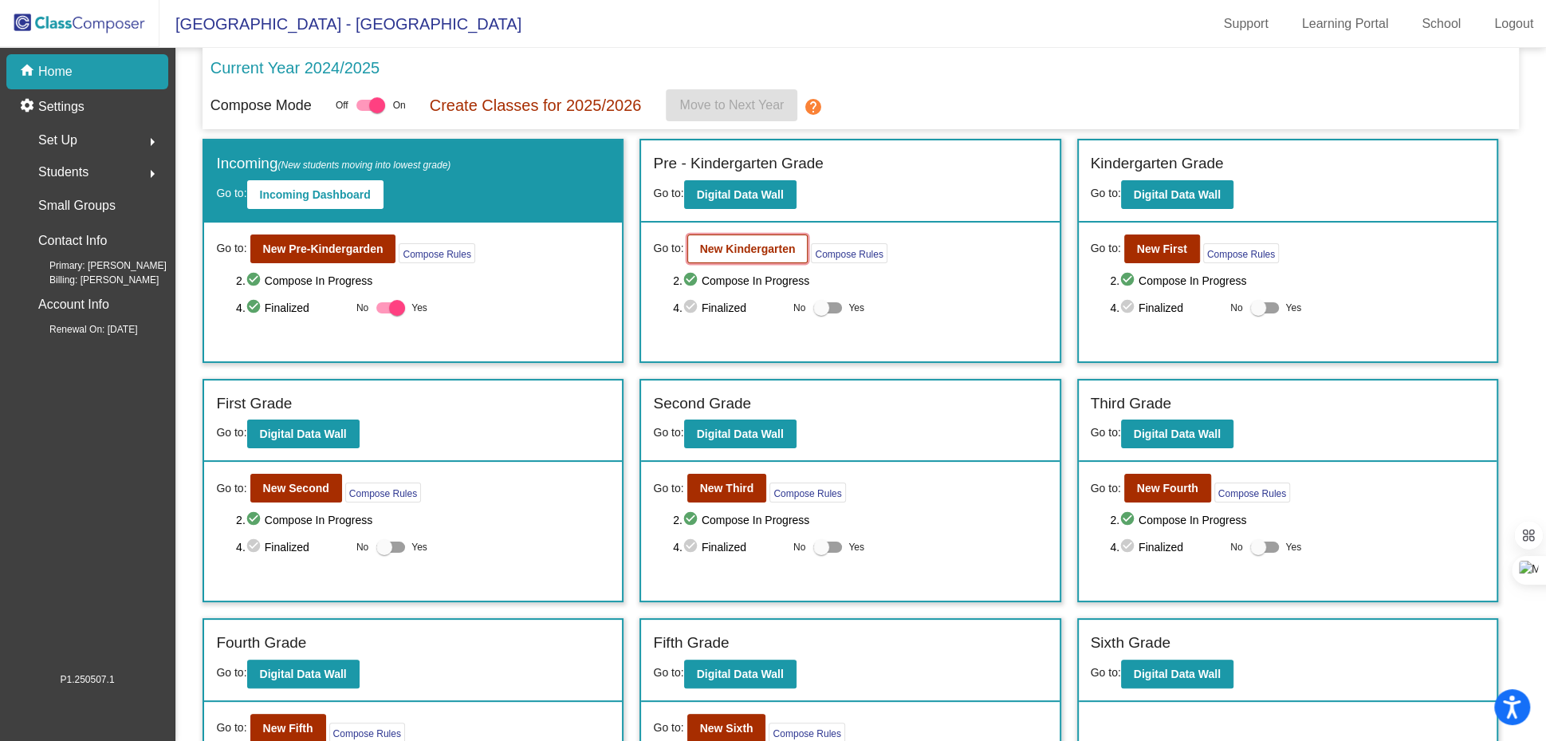
click at [772, 251] on b "New Kindergarten" at bounding box center [748, 248] width 96 height 13
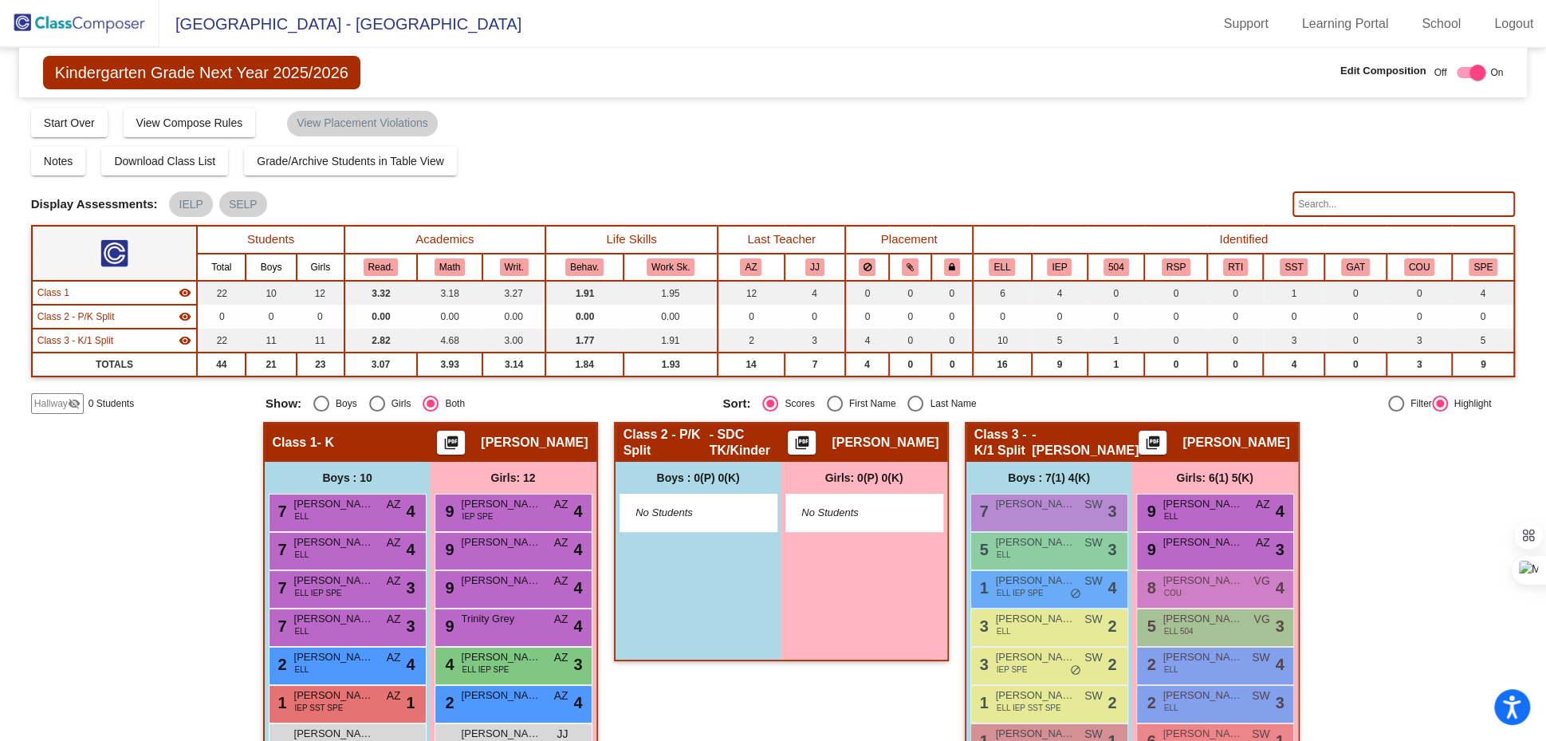
click at [70, 28] on img at bounding box center [79, 23] width 159 height 47
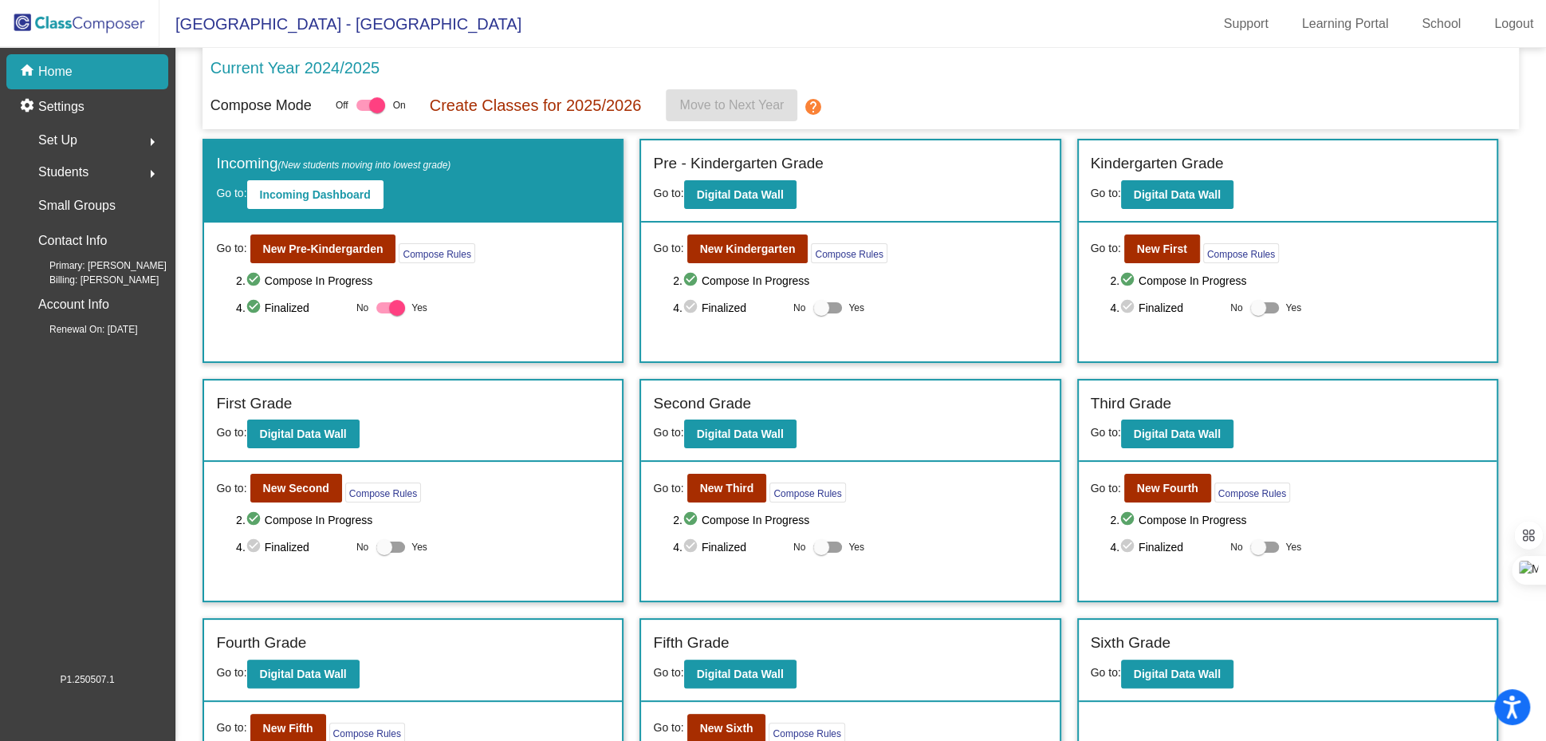
click at [83, 77] on div "home Home" at bounding box center [87, 71] width 162 height 35
click at [100, 169] on div "Students arrow_right" at bounding box center [92, 172] width 152 height 32
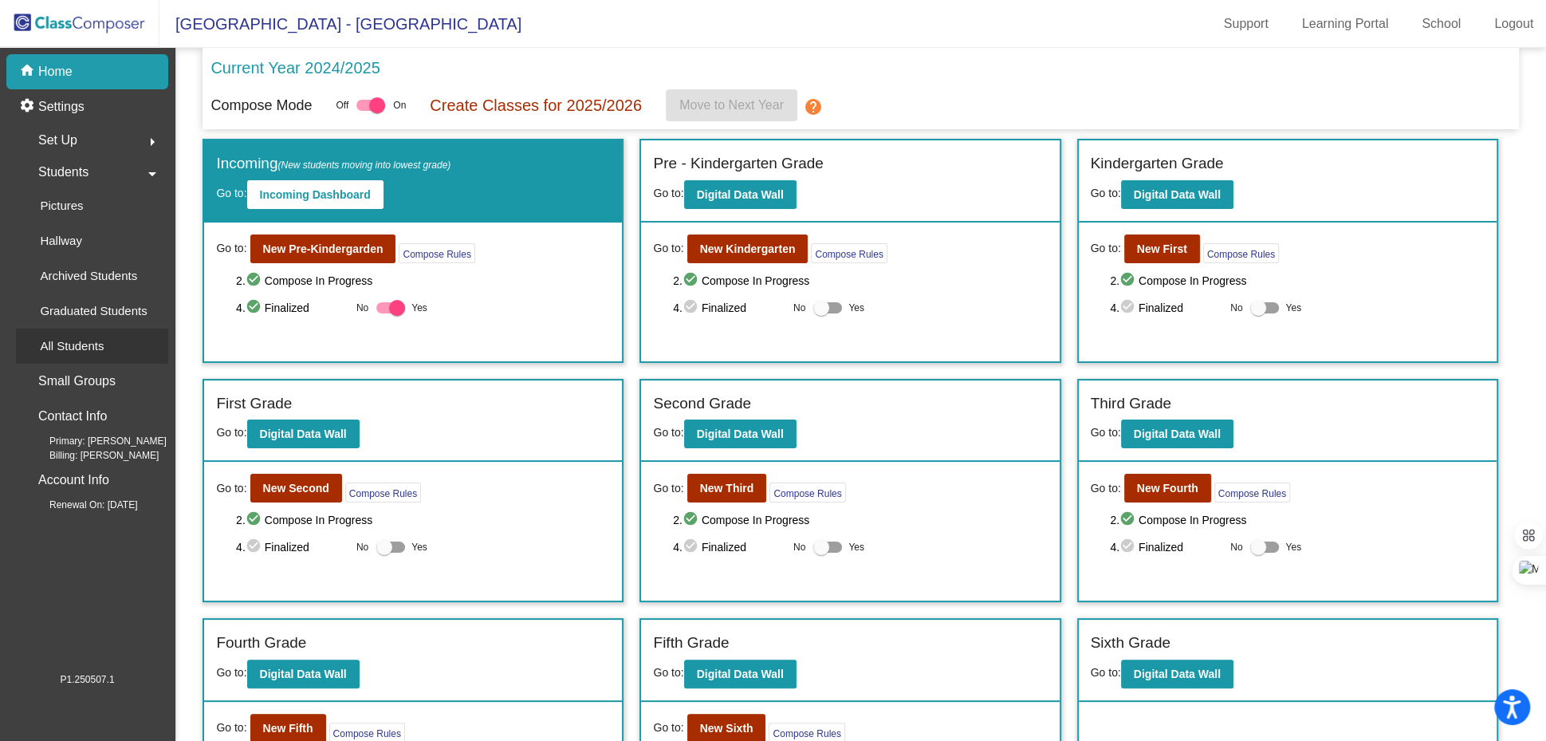
click at [70, 350] on p "All Students" at bounding box center [72, 345] width 64 height 19
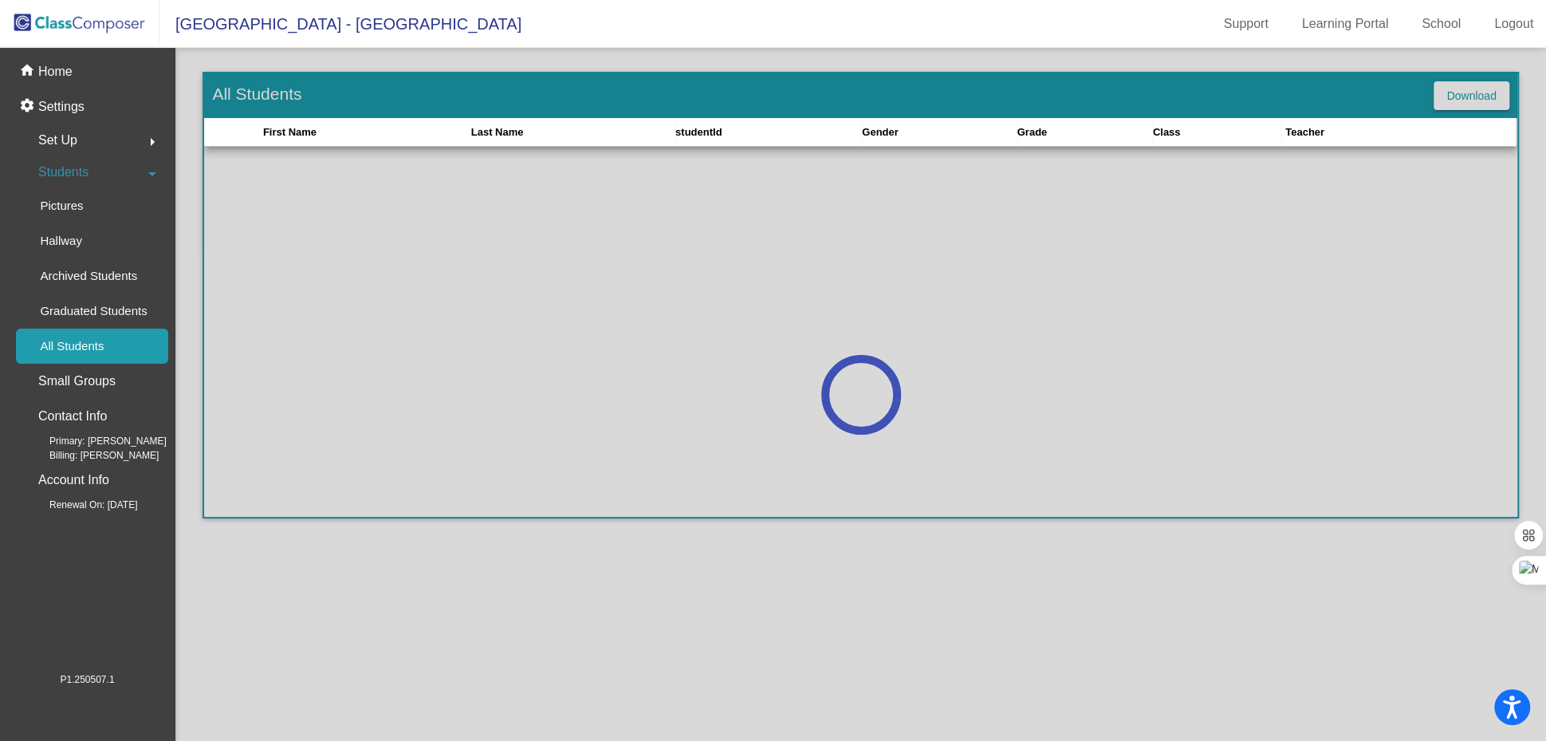
click at [407, 312] on div at bounding box center [860, 394] width 1370 height 693
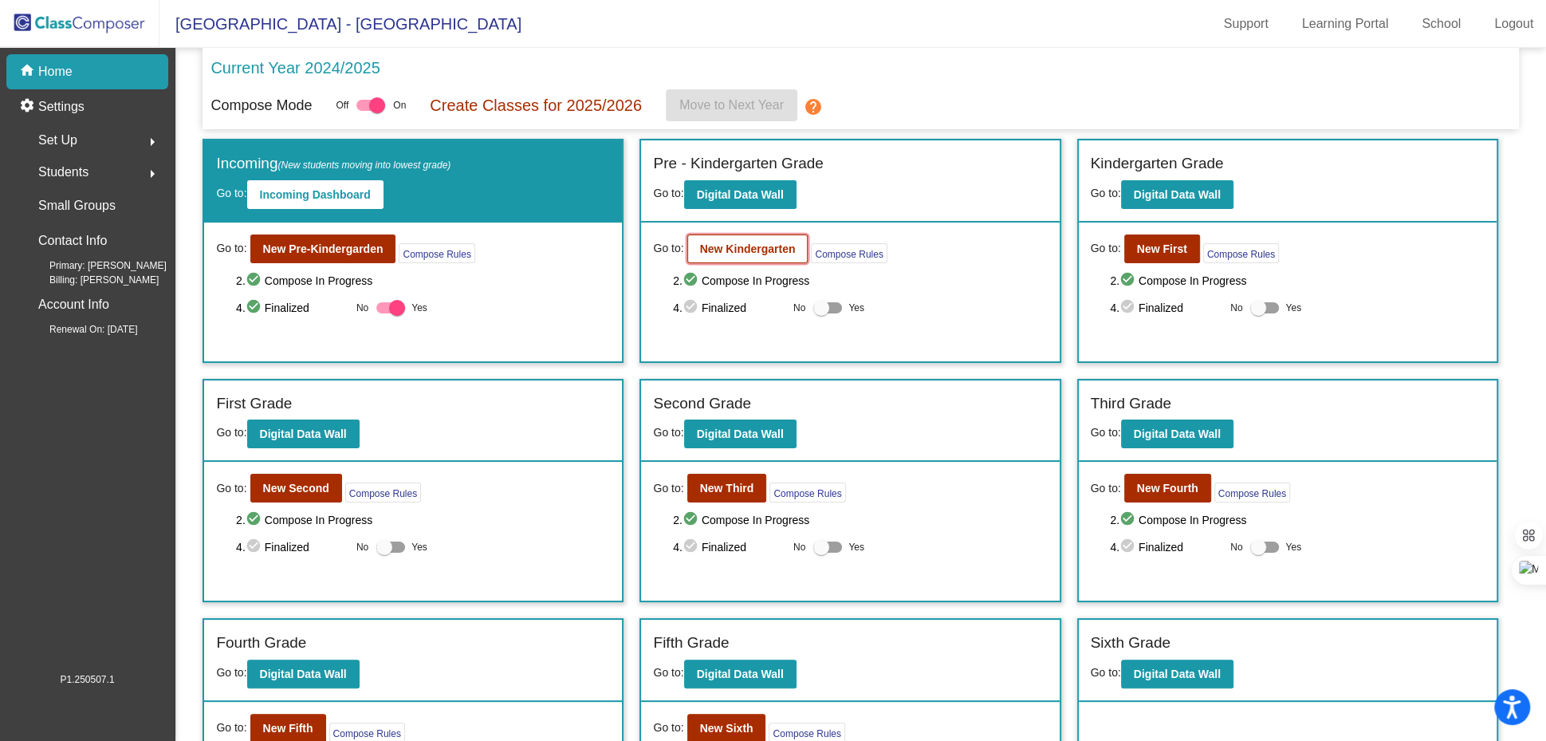
click at [735, 251] on b "New Kindergarten" at bounding box center [748, 248] width 96 height 13
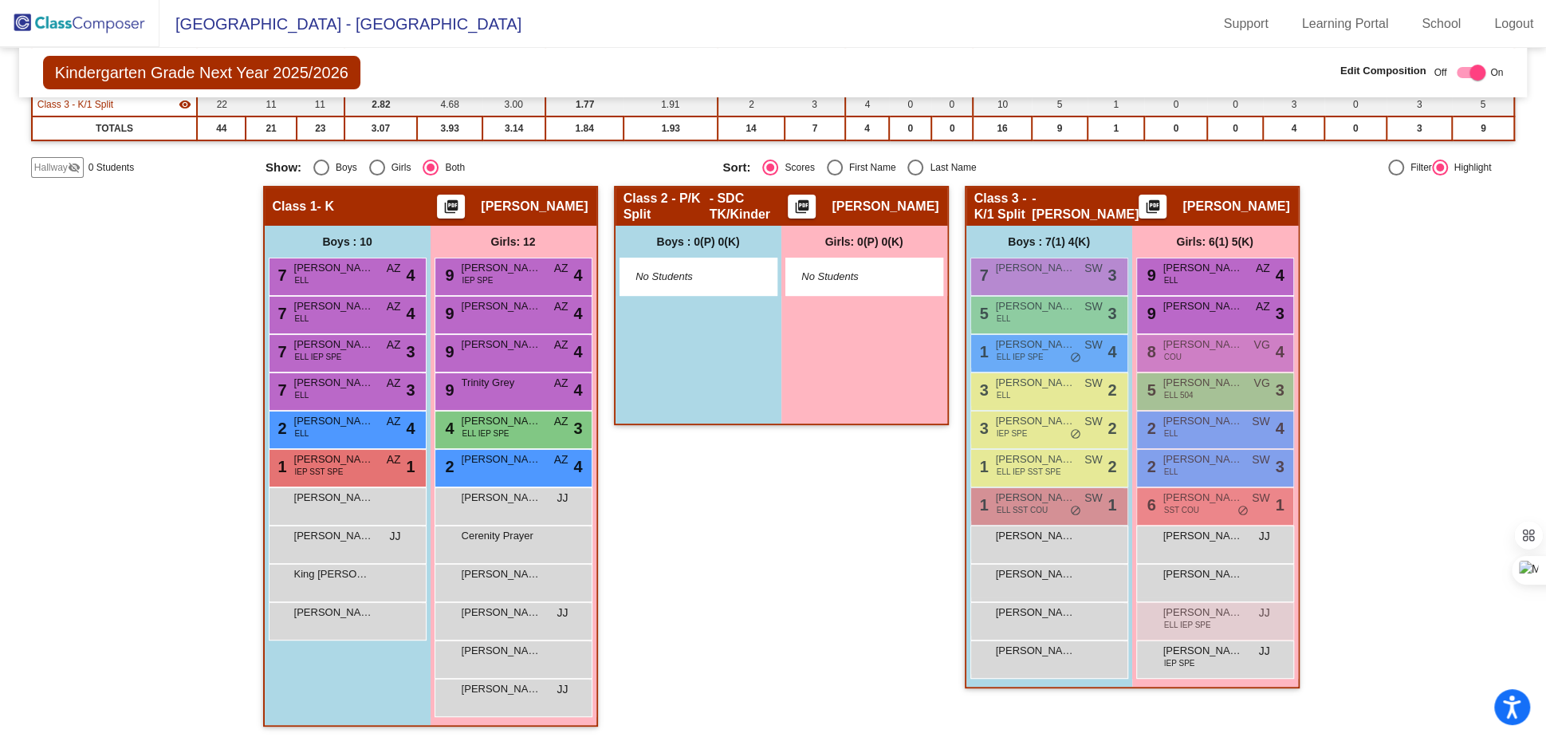
scroll to position [234, 0]
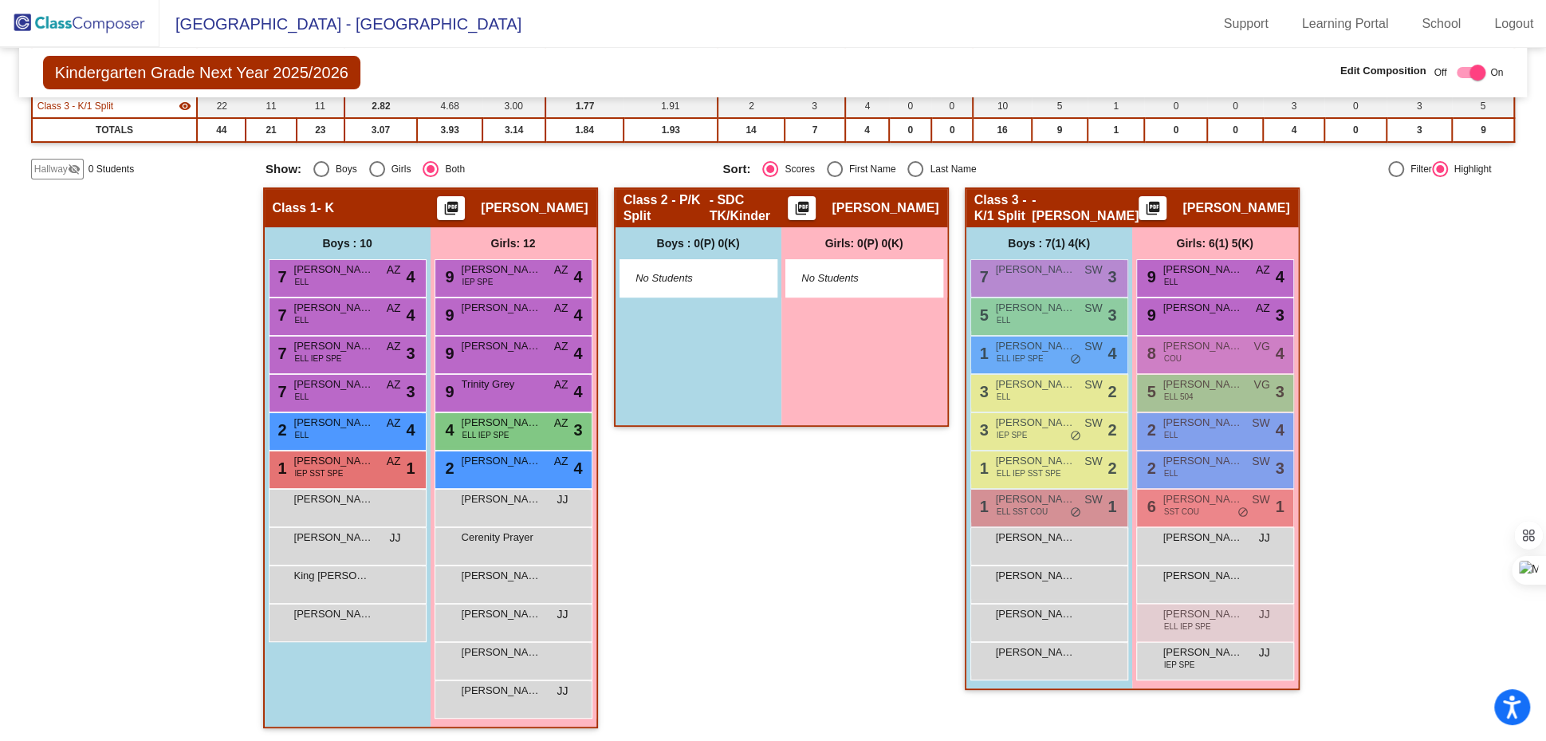
click at [788, 627] on div "Class 2 - P/K Split - SDC TK/Kinder picture_as_pdf [PERSON_NAME] Add Student Fi…" at bounding box center [781, 465] width 335 height 556
click at [88, 17] on img at bounding box center [79, 23] width 159 height 47
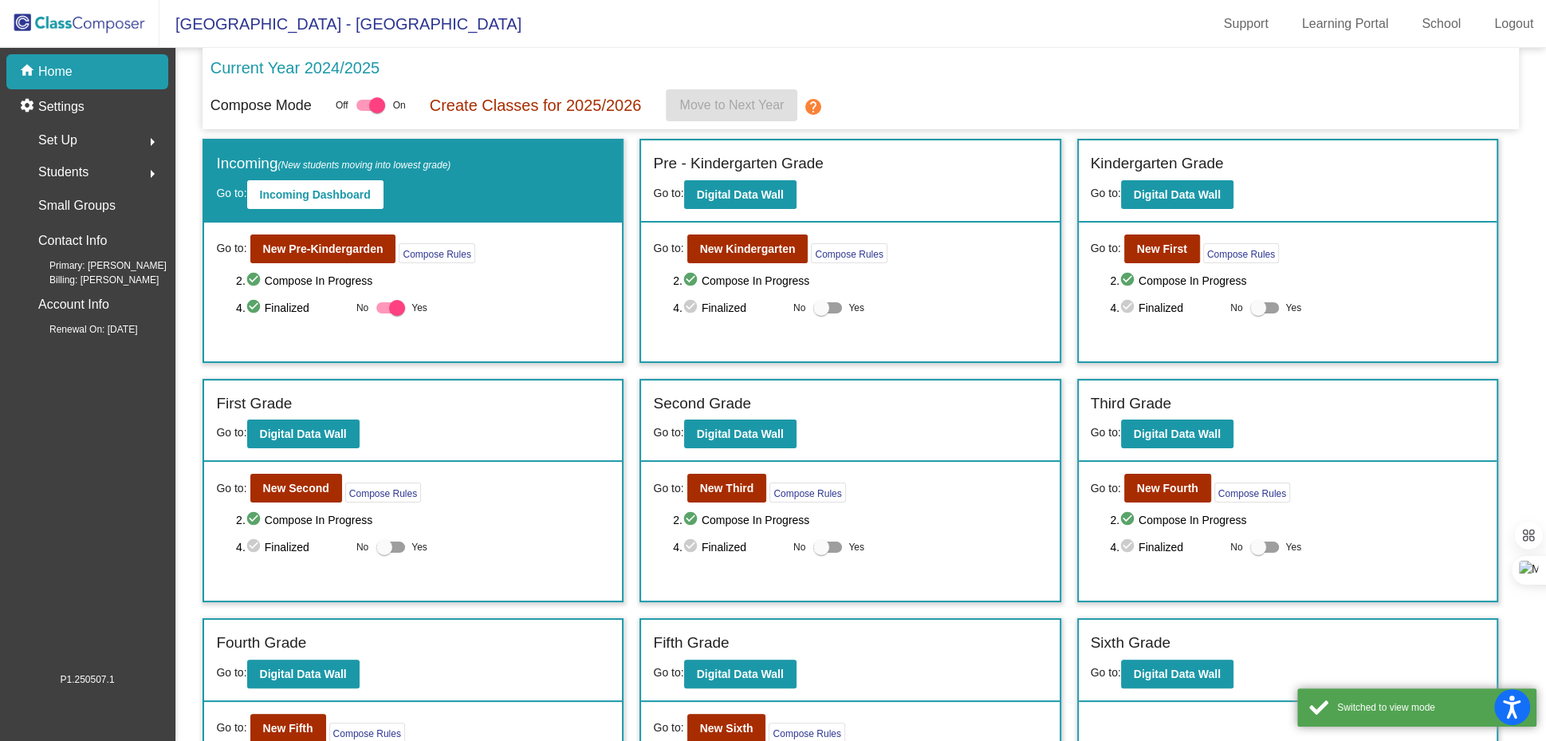
scroll to position [98, 0]
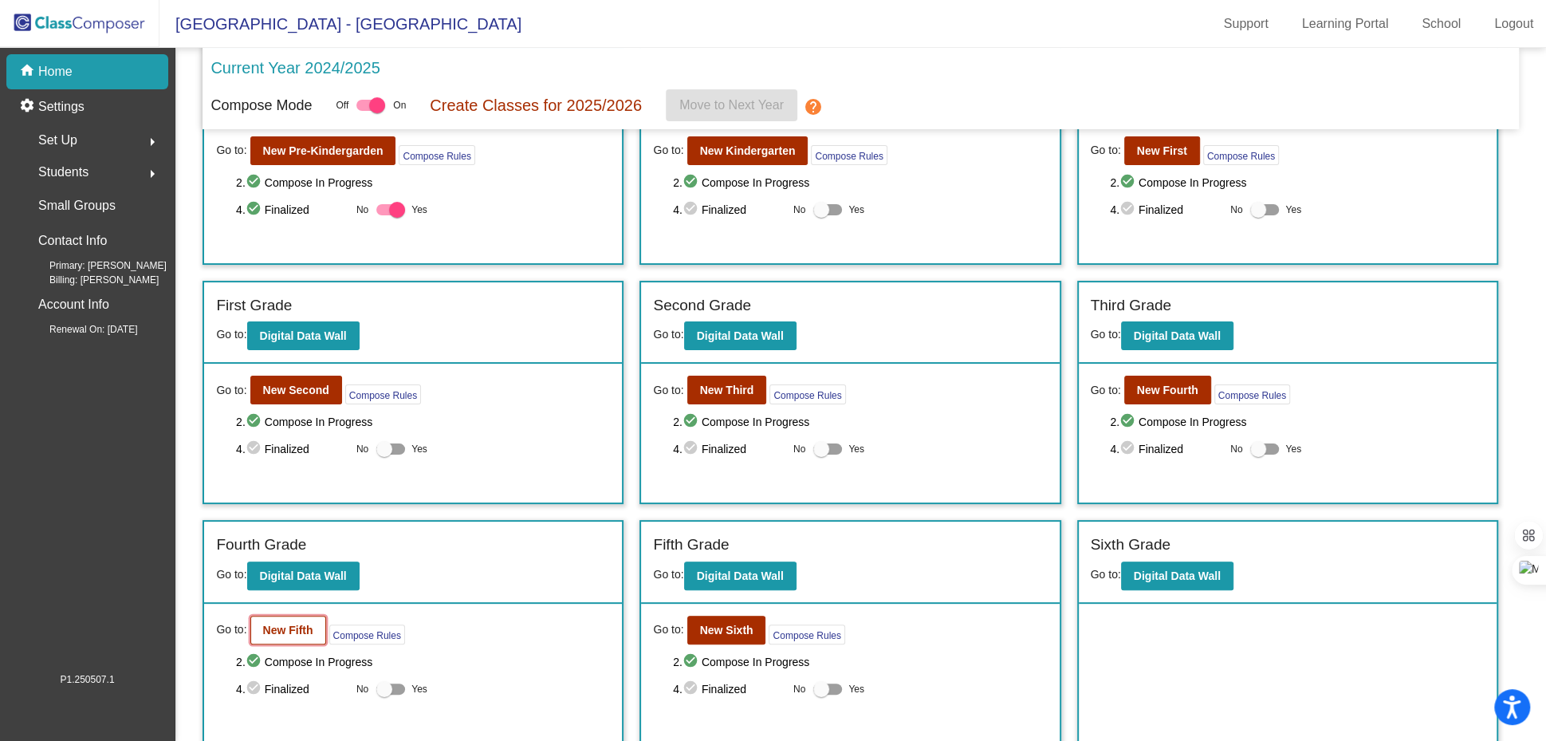
click at [294, 623] on b "New Fifth" at bounding box center [288, 629] width 50 height 13
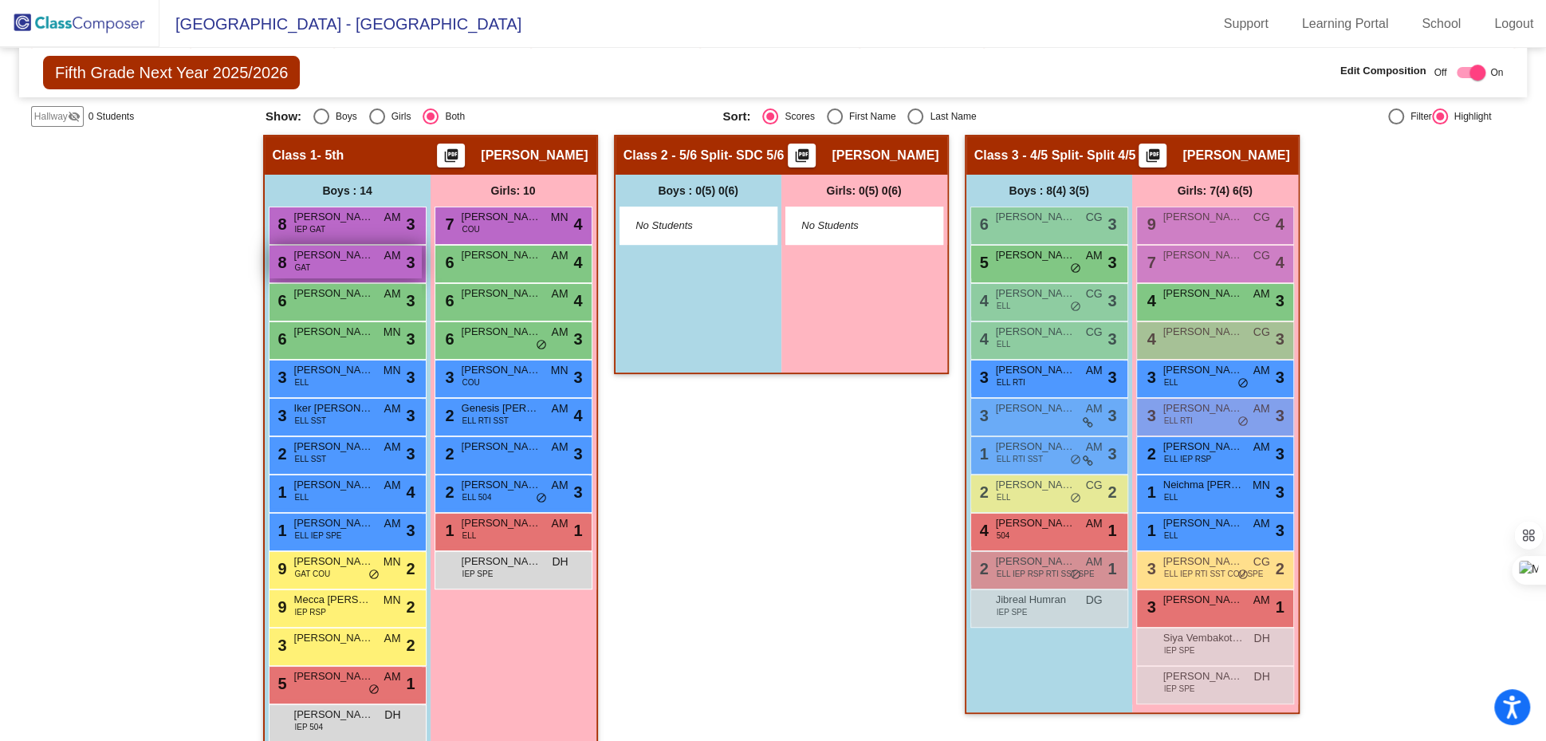
scroll to position [312, 0]
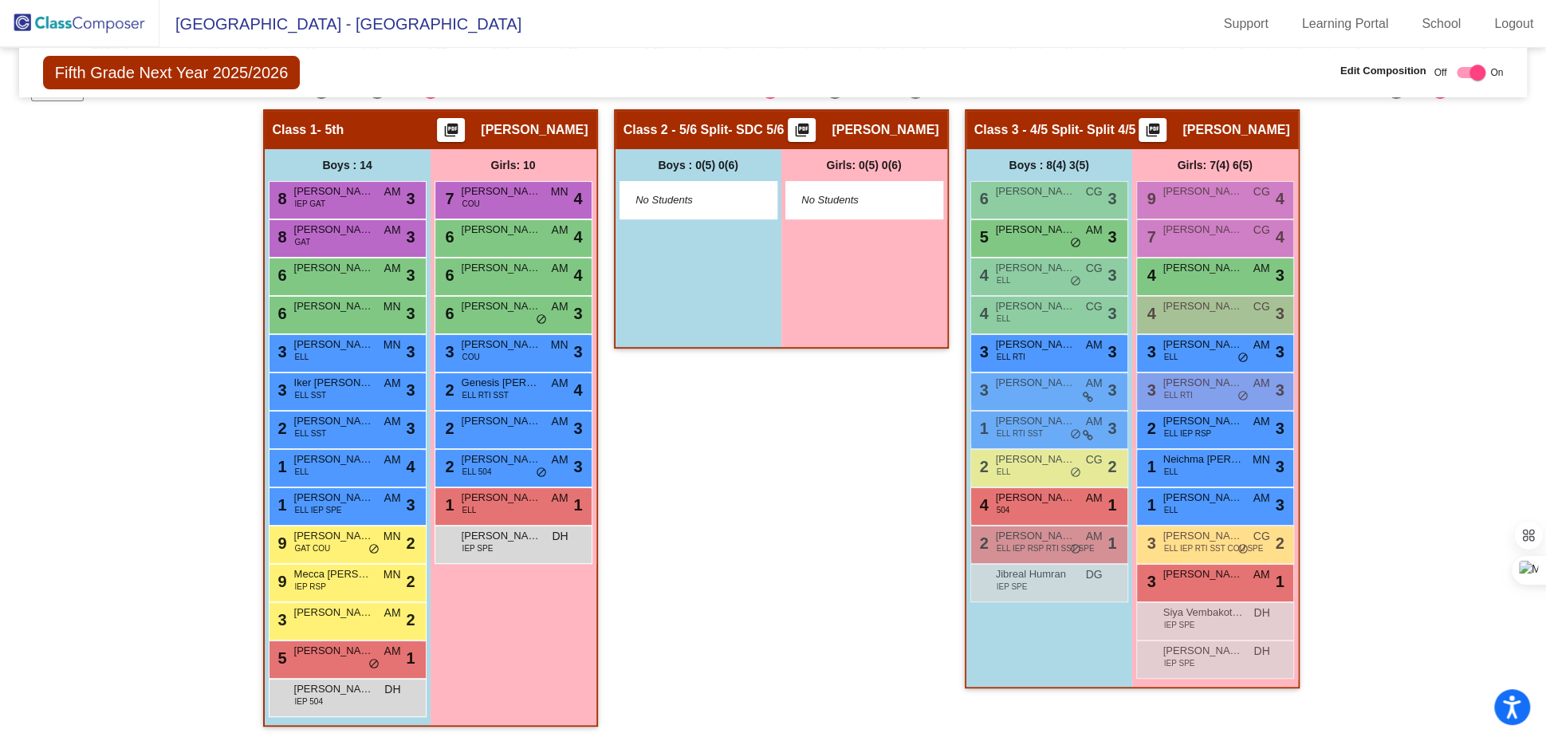
click at [87, 25] on img at bounding box center [79, 23] width 159 height 47
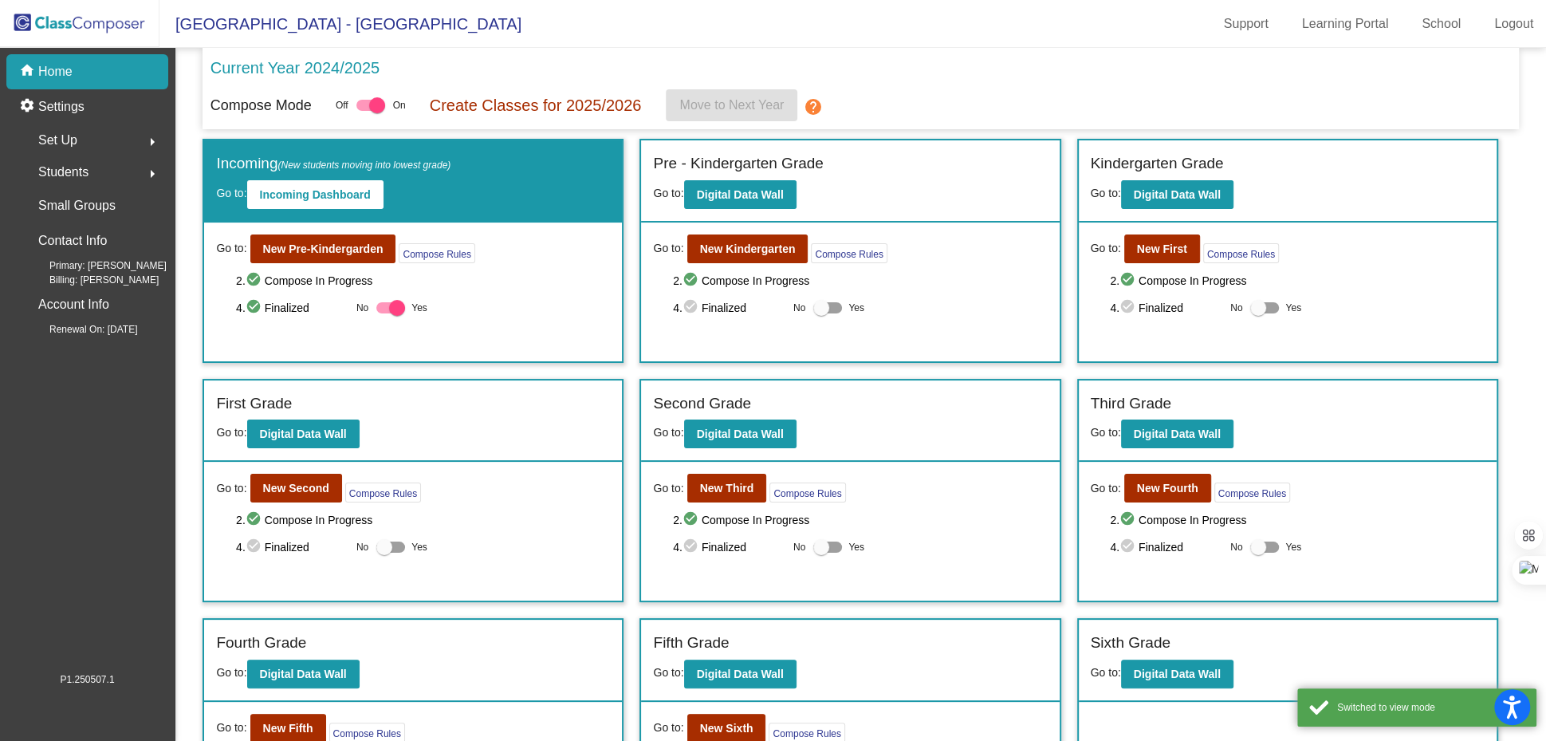
scroll to position [98, 0]
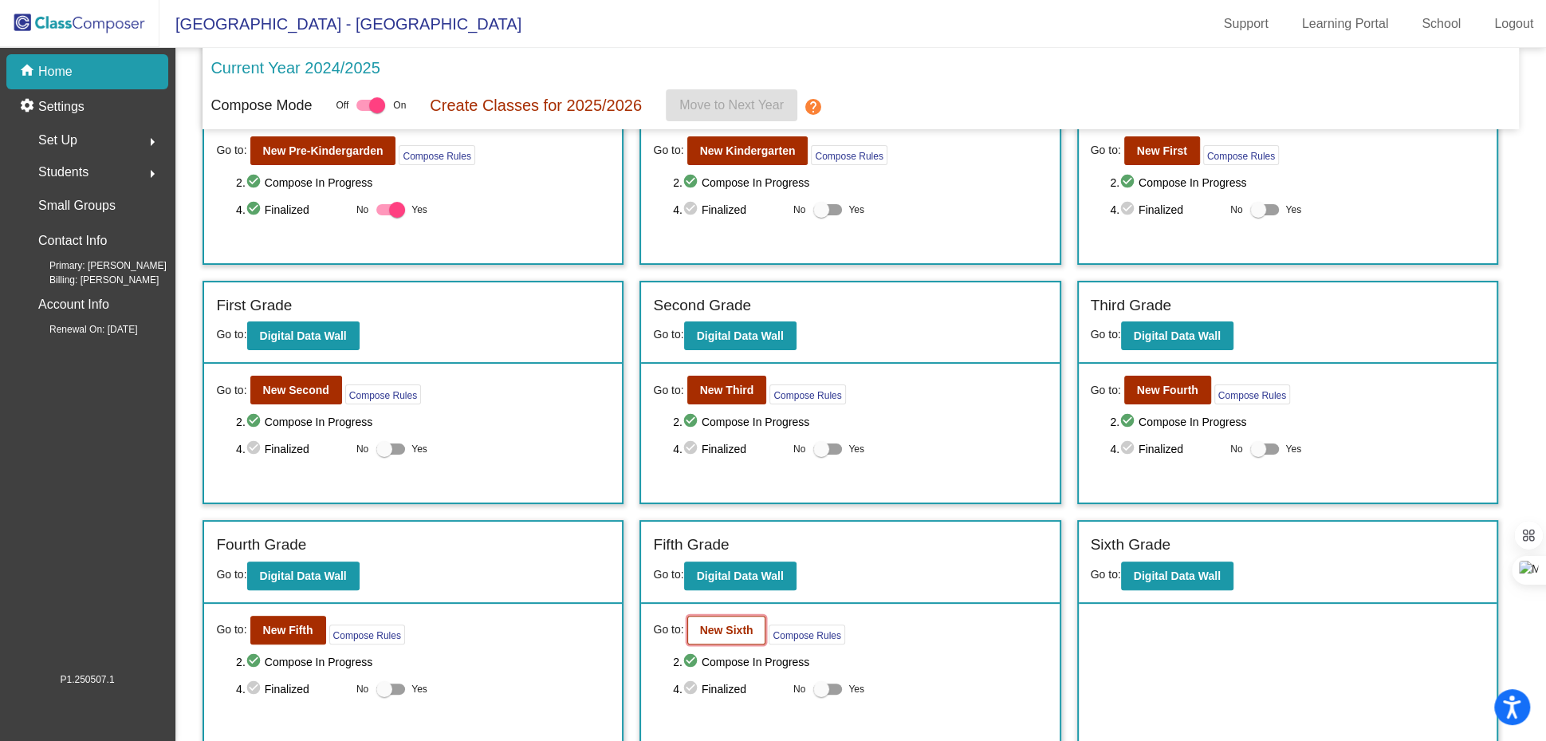
click at [721, 631] on b "New Sixth" at bounding box center [726, 629] width 53 height 13
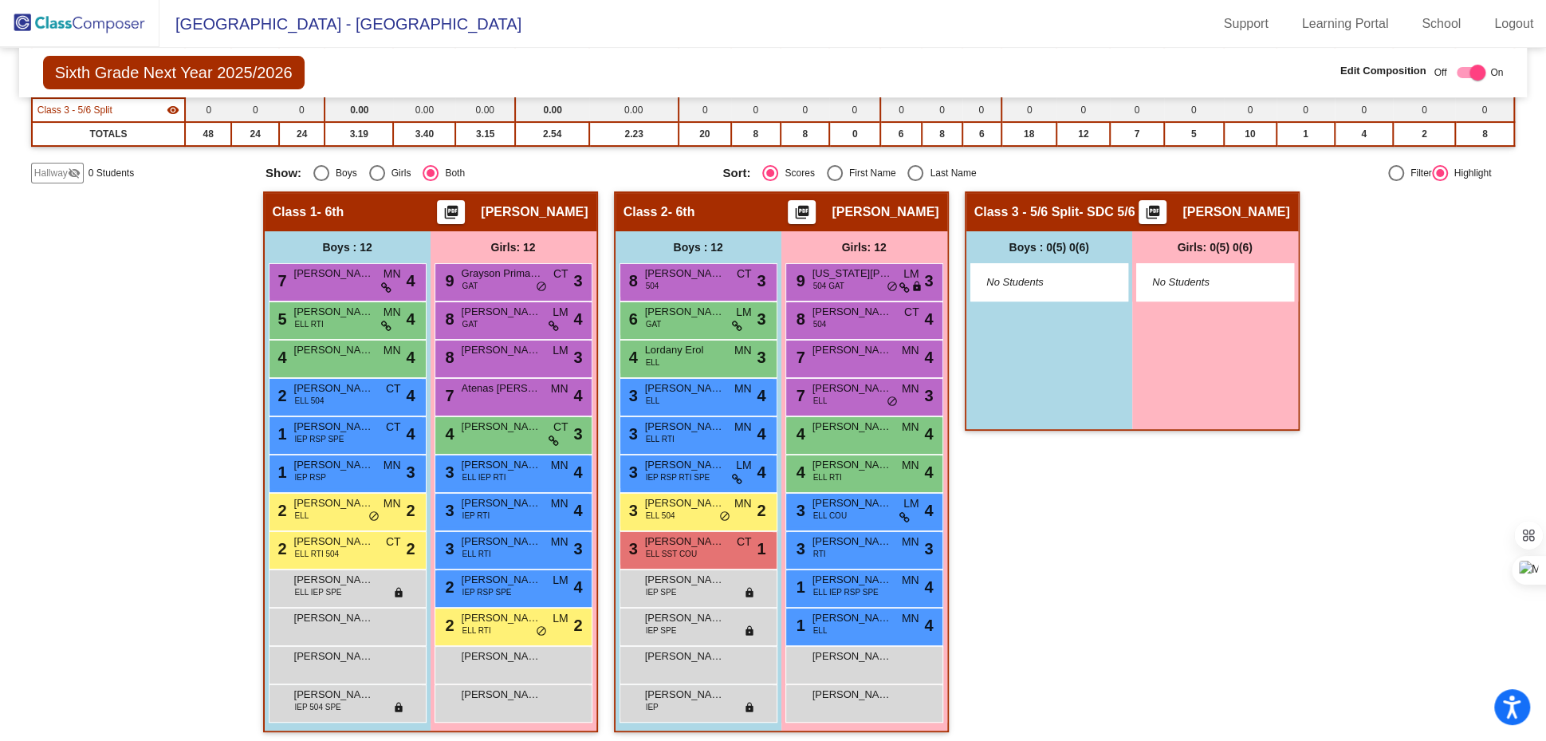
scroll to position [236, 0]
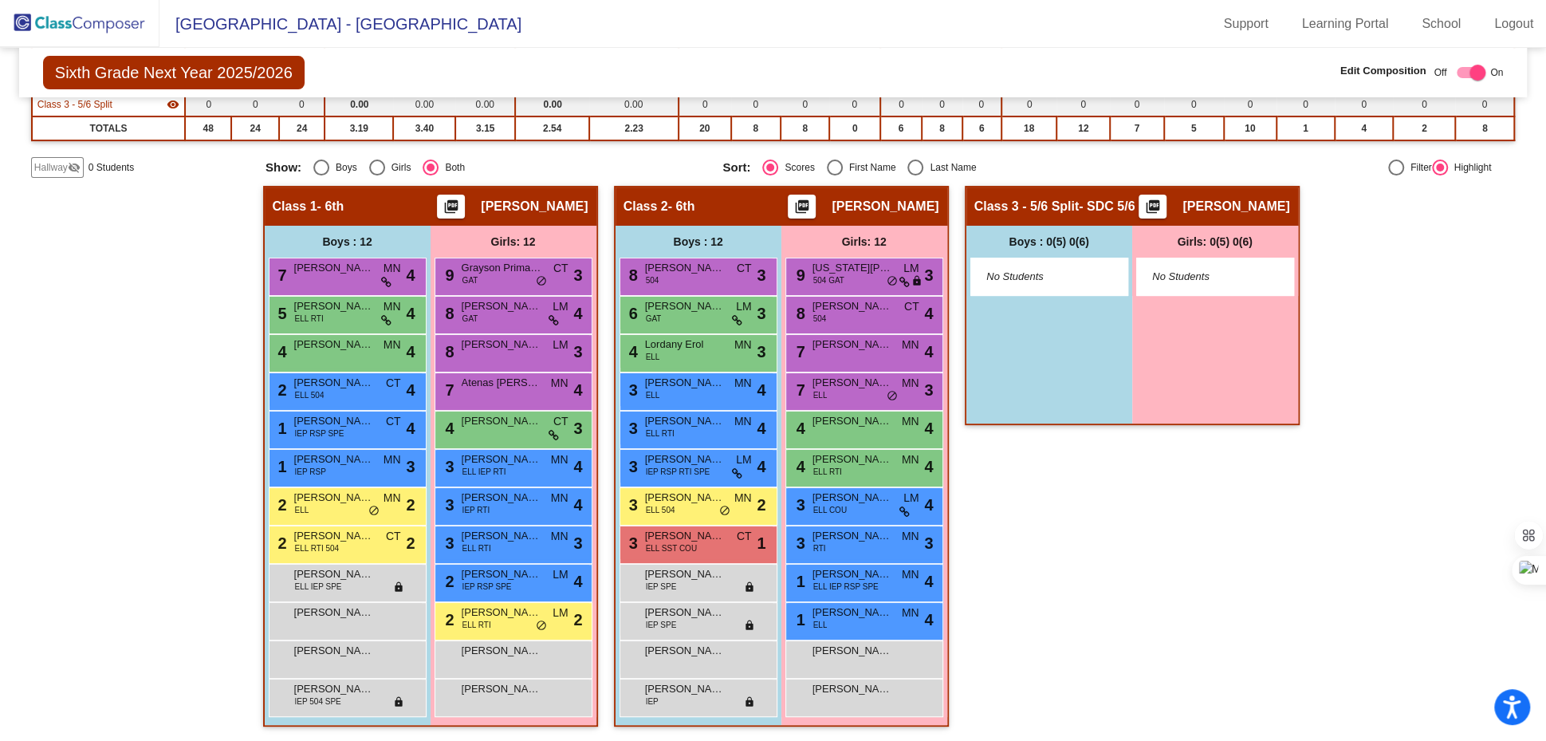
click at [110, 19] on img at bounding box center [79, 23] width 159 height 47
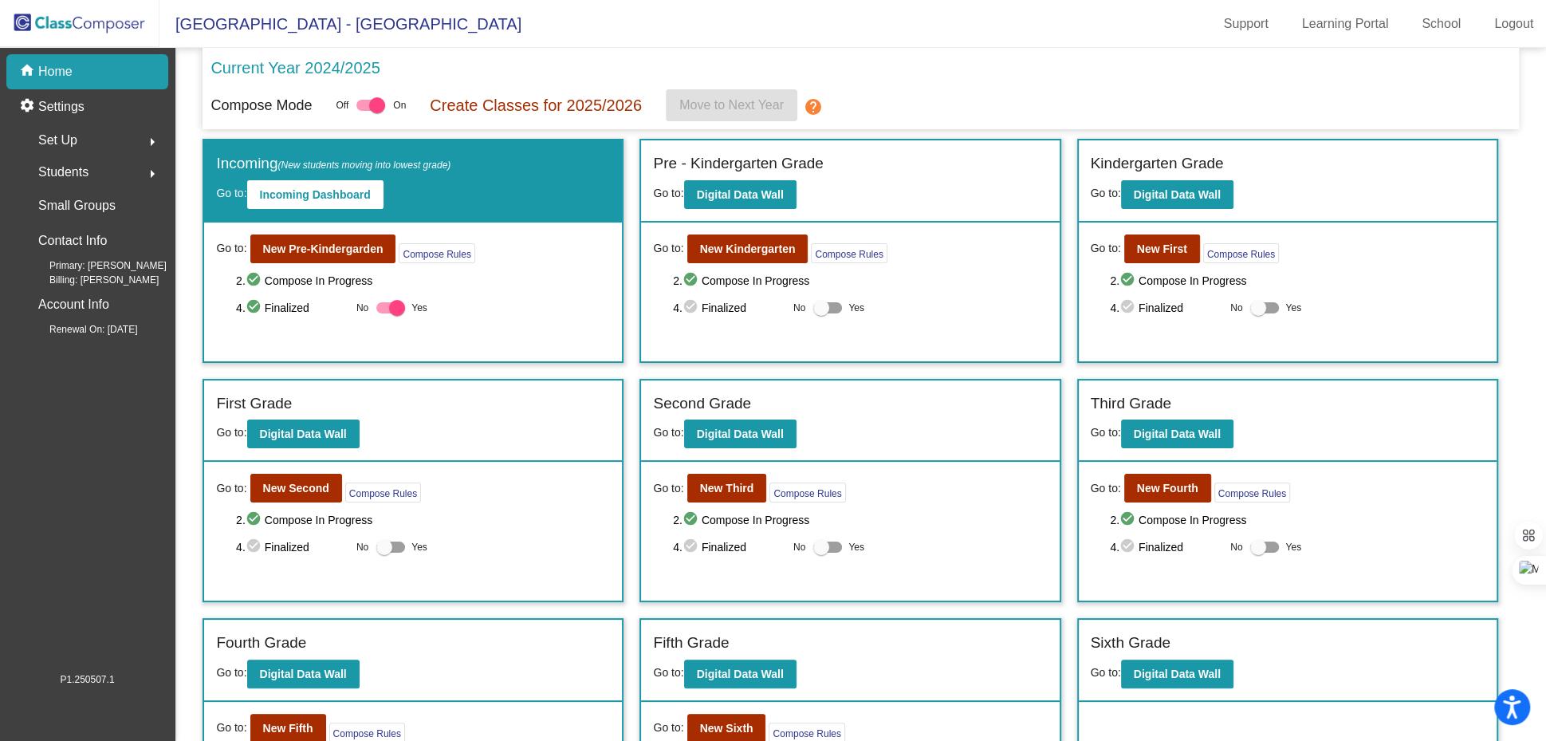
click at [479, 68] on div "Current Year 2024/2025" at bounding box center [859, 72] width 1299 height 33
click at [819, 308] on div at bounding box center [821, 308] width 16 height 16
click at [820, 313] on input "Yes" at bounding box center [820, 313] width 1 height 1
checkbox input "true"
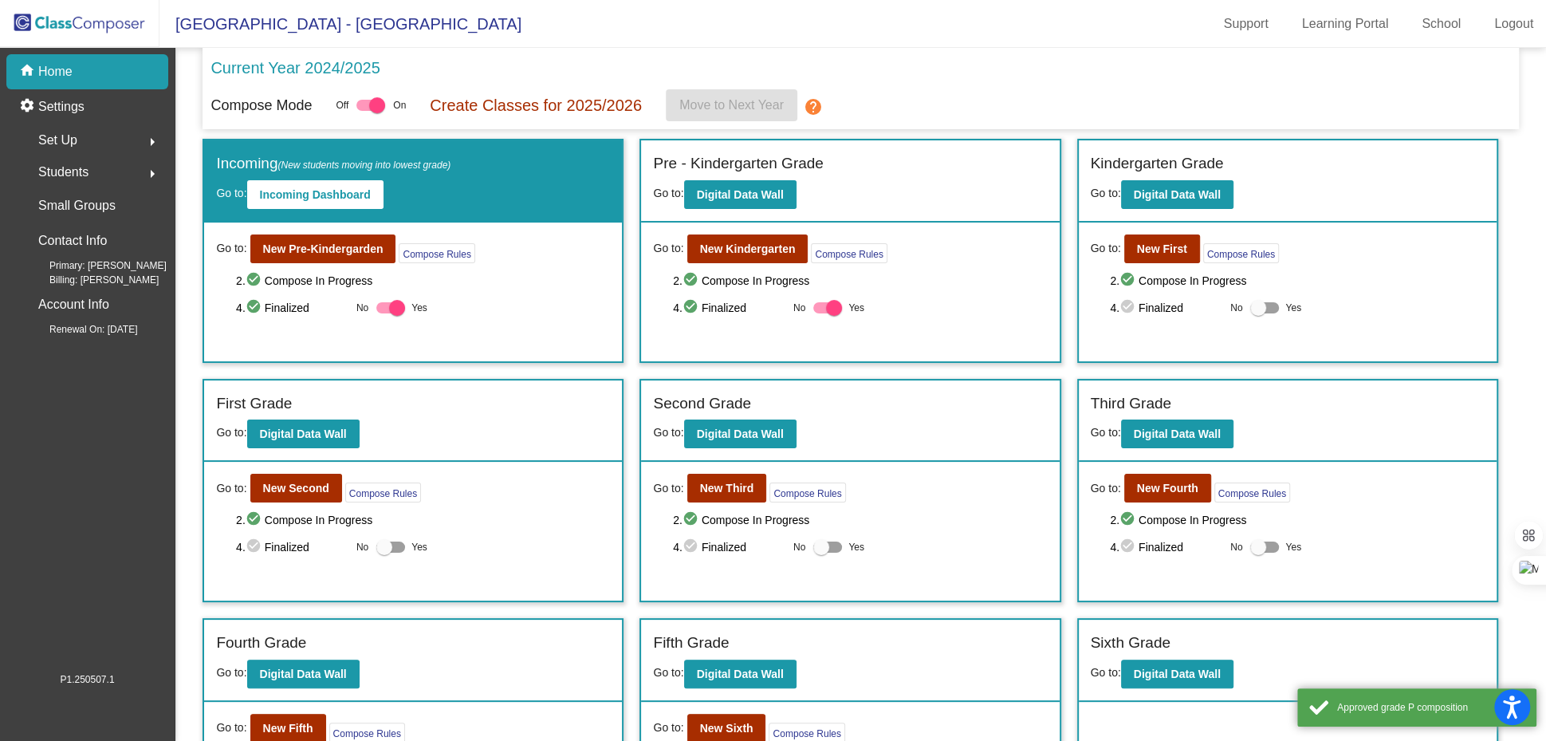
click at [1250, 306] on div at bounding box center [1258, 308] width 16 height 16
click at [1257, 313] on input "Yes" at bounding box center [1257, 313] width 1 height 1
checkbox input "true"
click at [383, 543] on div at bounding box center [384, 547] width 16 height 16
click at [383, 552] on input "Yes" at bounding box center [383, 552] width 1 height 1
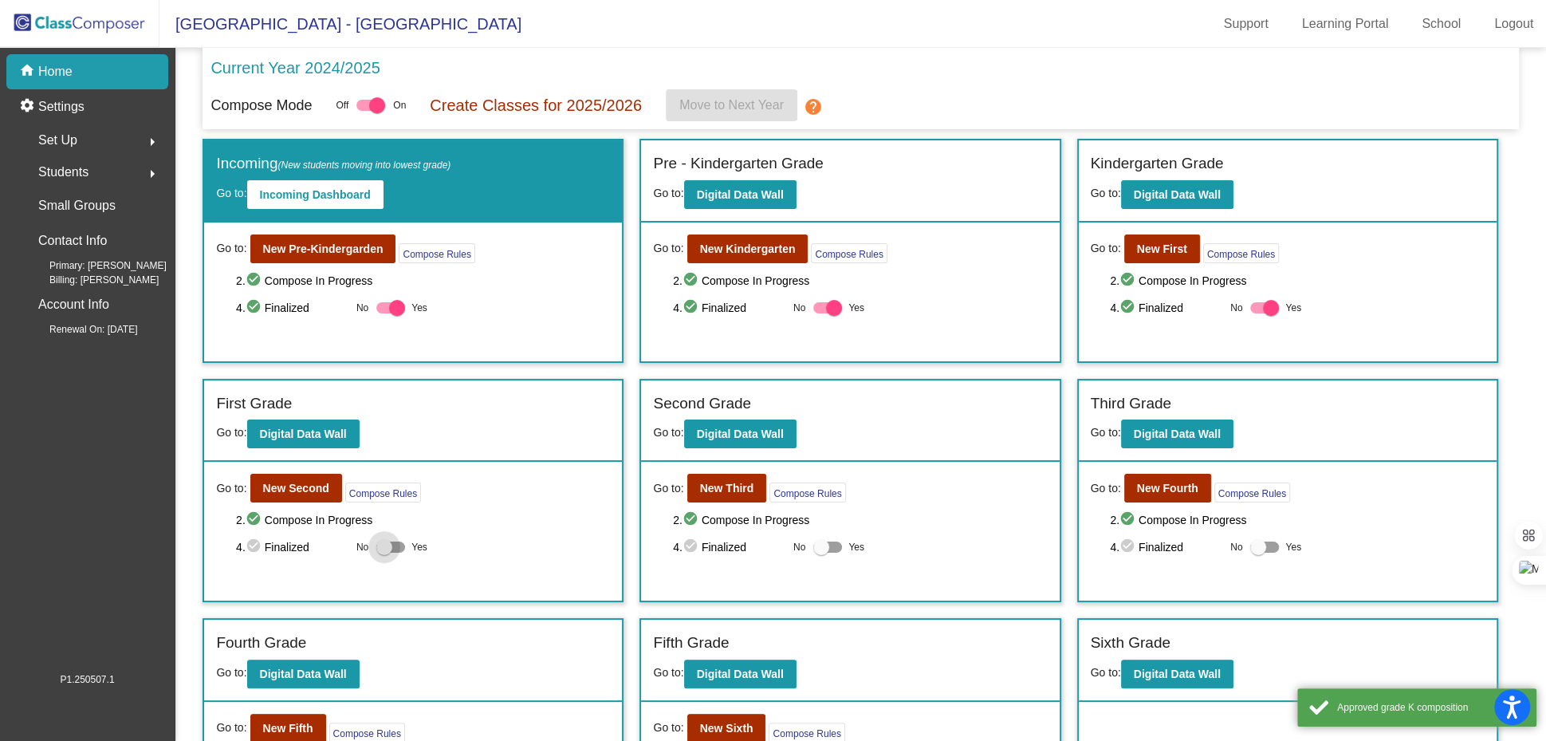
checkbox input "true"
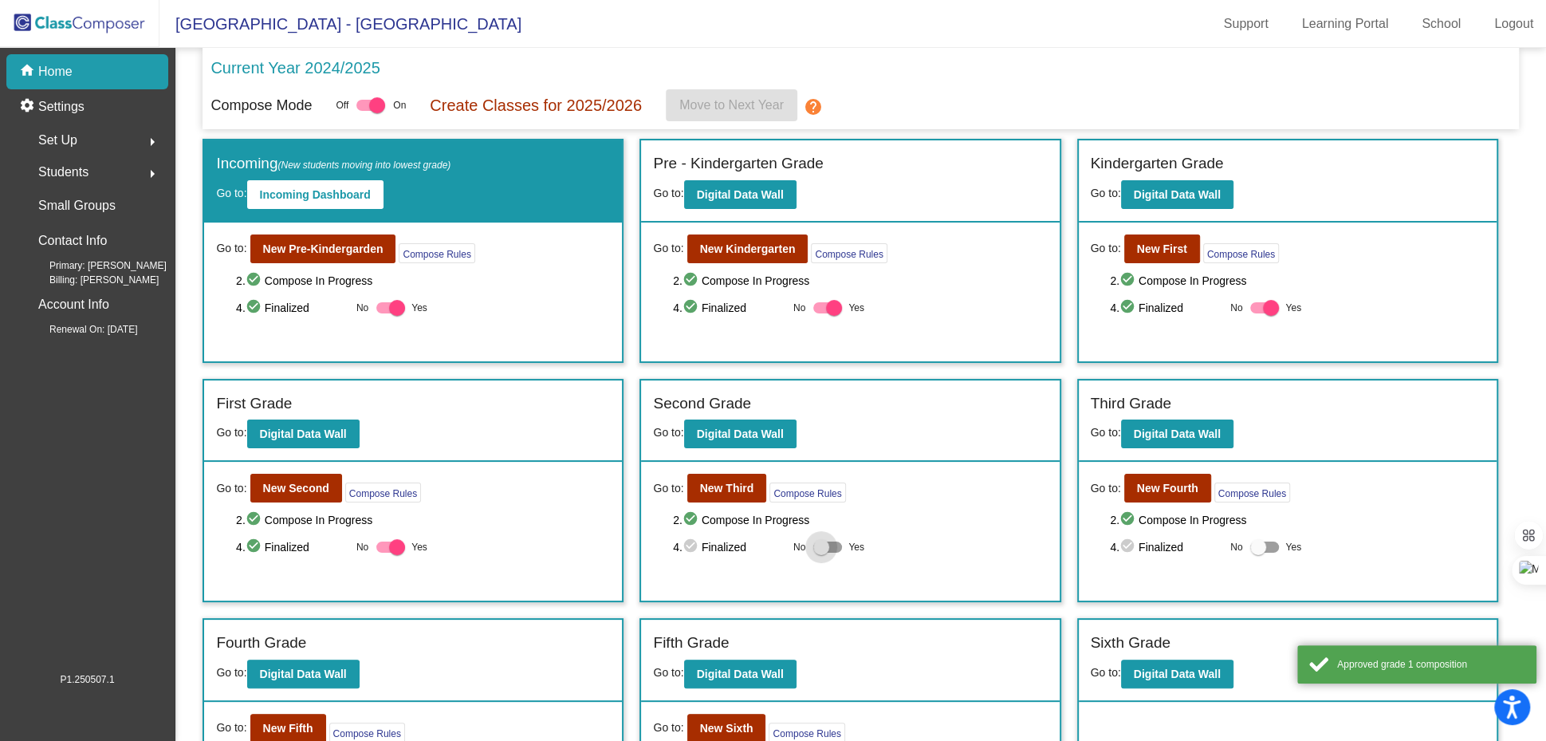
click at [821, 544] on div at bounding box center [821, 547] width 16 height 16
click at [821, 552] on input "Yes" at bounding box center [820, 552] width 1 height 1
checkbox input "true"
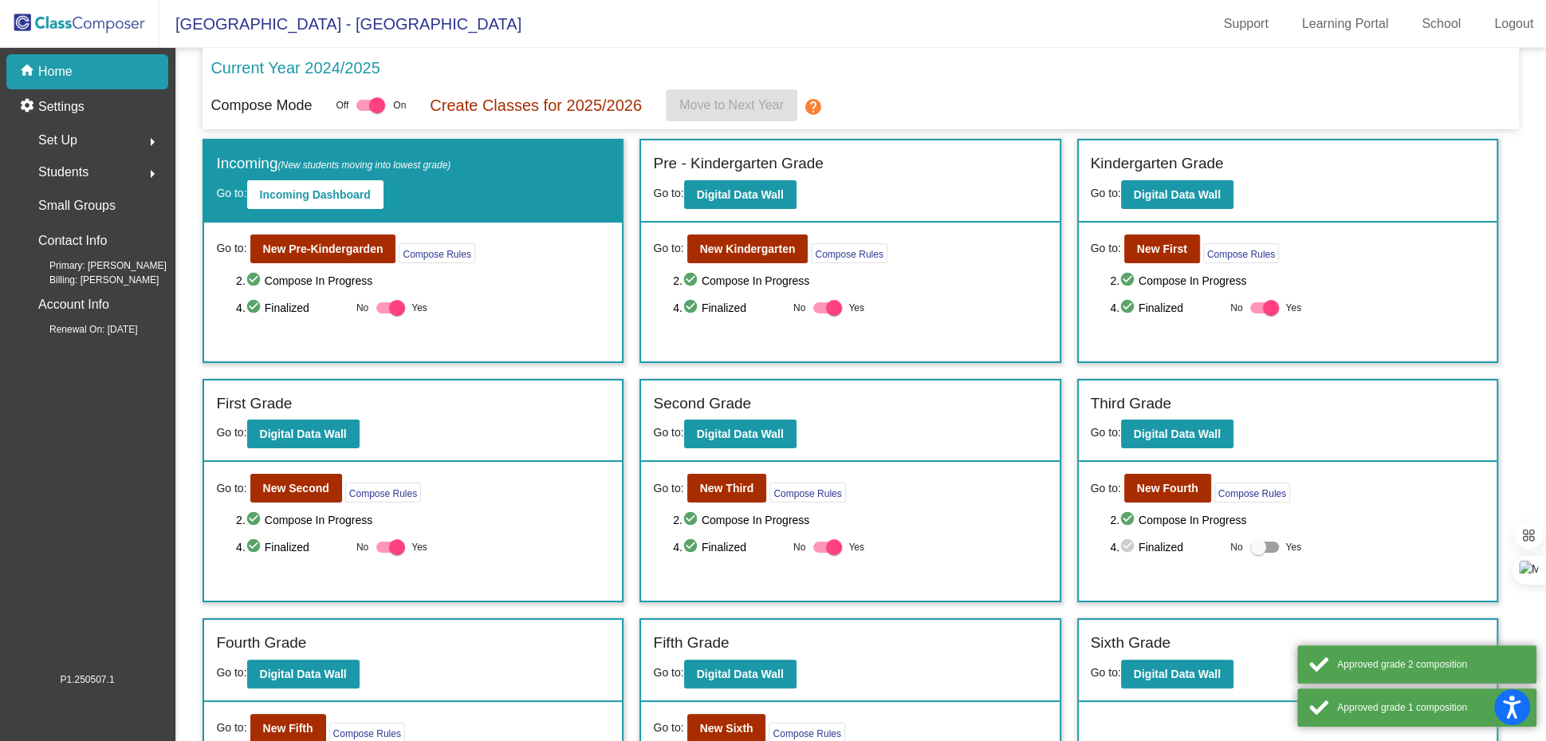
click at [1271, 542] on div at bounding box center [1264, 546] width 29 height 11
click at [1258, 552] on input "Yes" at bounding box center [1257, 552] width 1 height 1
checkbox input "true"
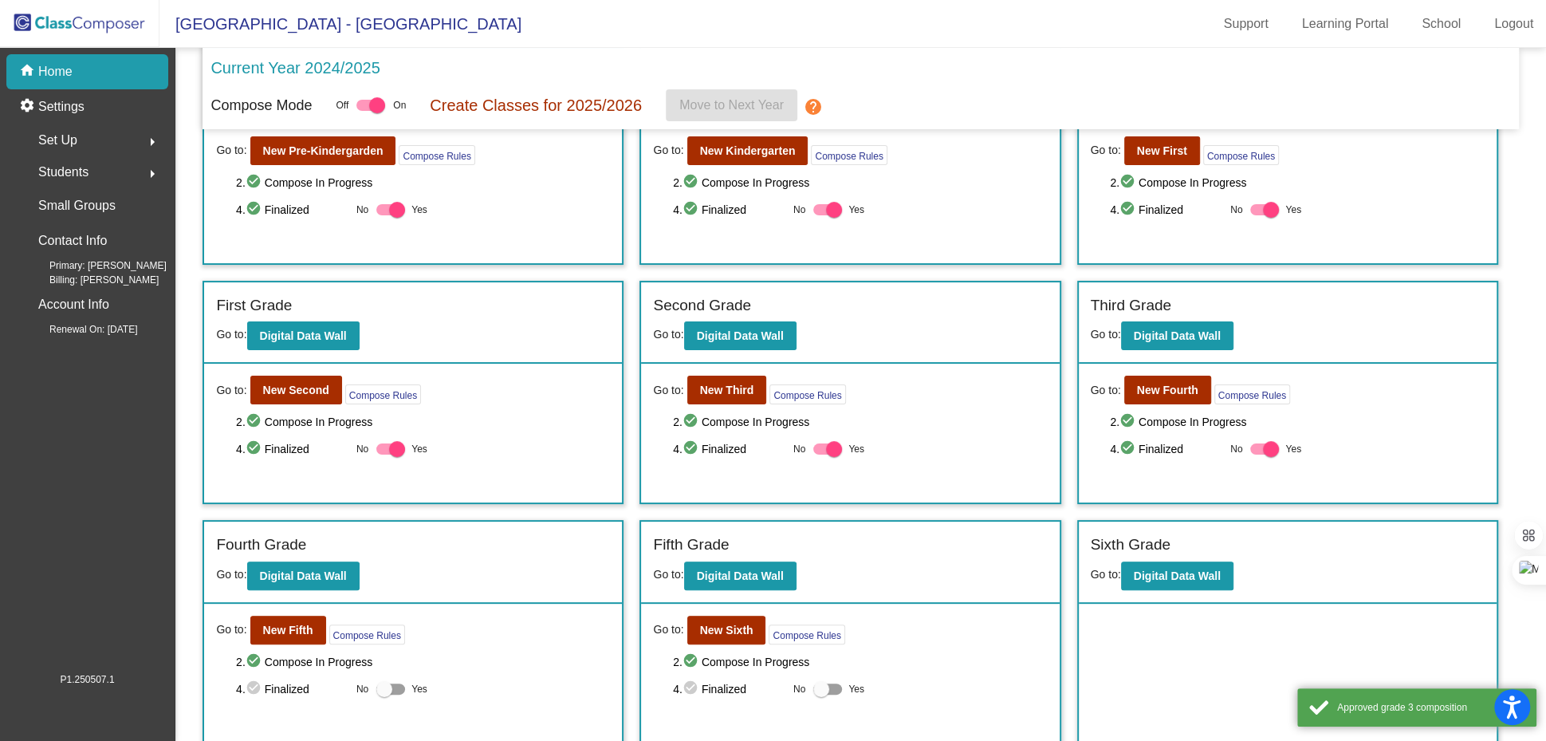
click at [379, 673] on div "2. check_circle Compose In Progress 4. check_circle Finalized No Yes" at bounding box center [423, 675] width 374 height 46
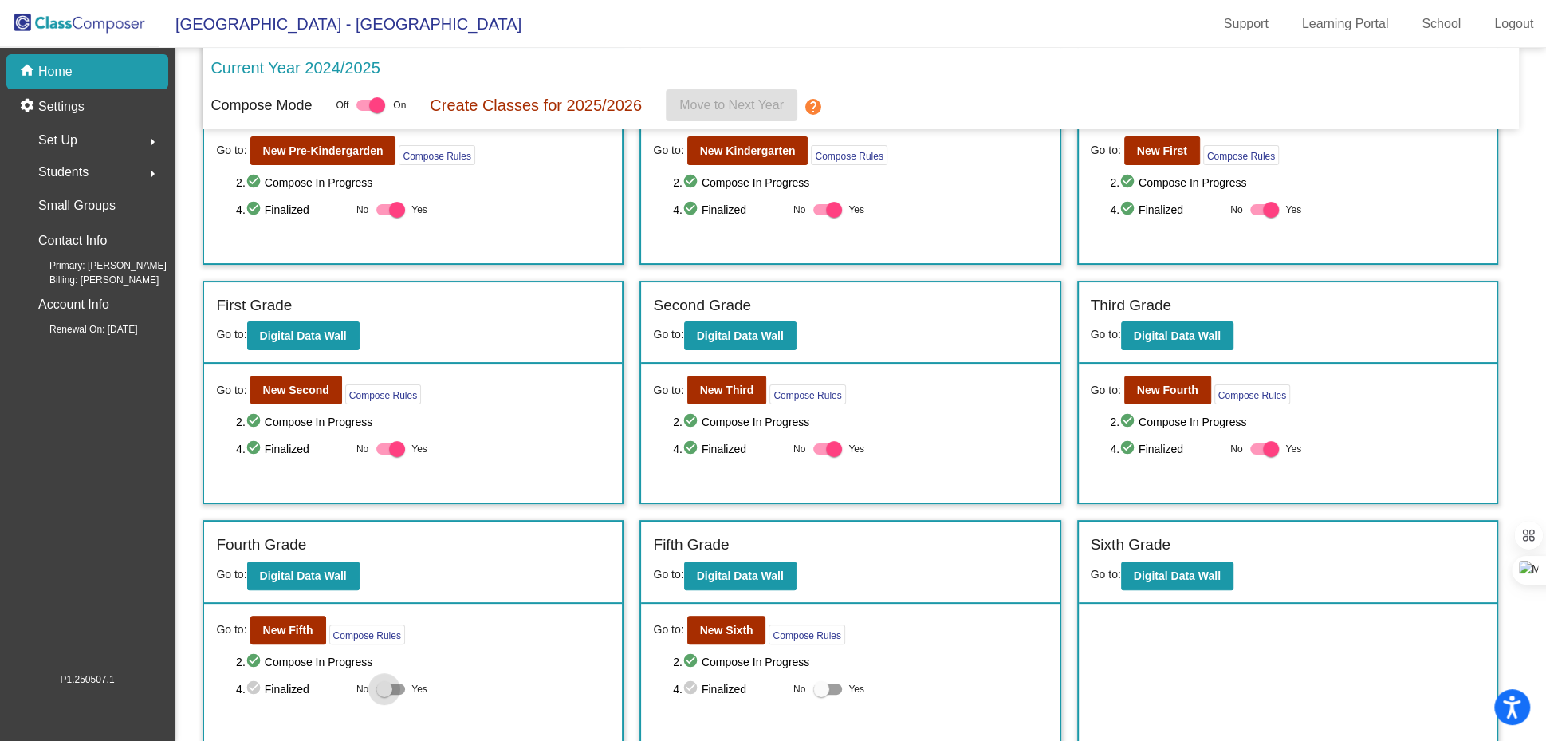
click at [391, 686] on div at bounding box center [384, 689] width 16 height 16
click at [384, 694] on input "Yes" at bounding box center [383, 694] width 1 height 1
checkbox input "true"
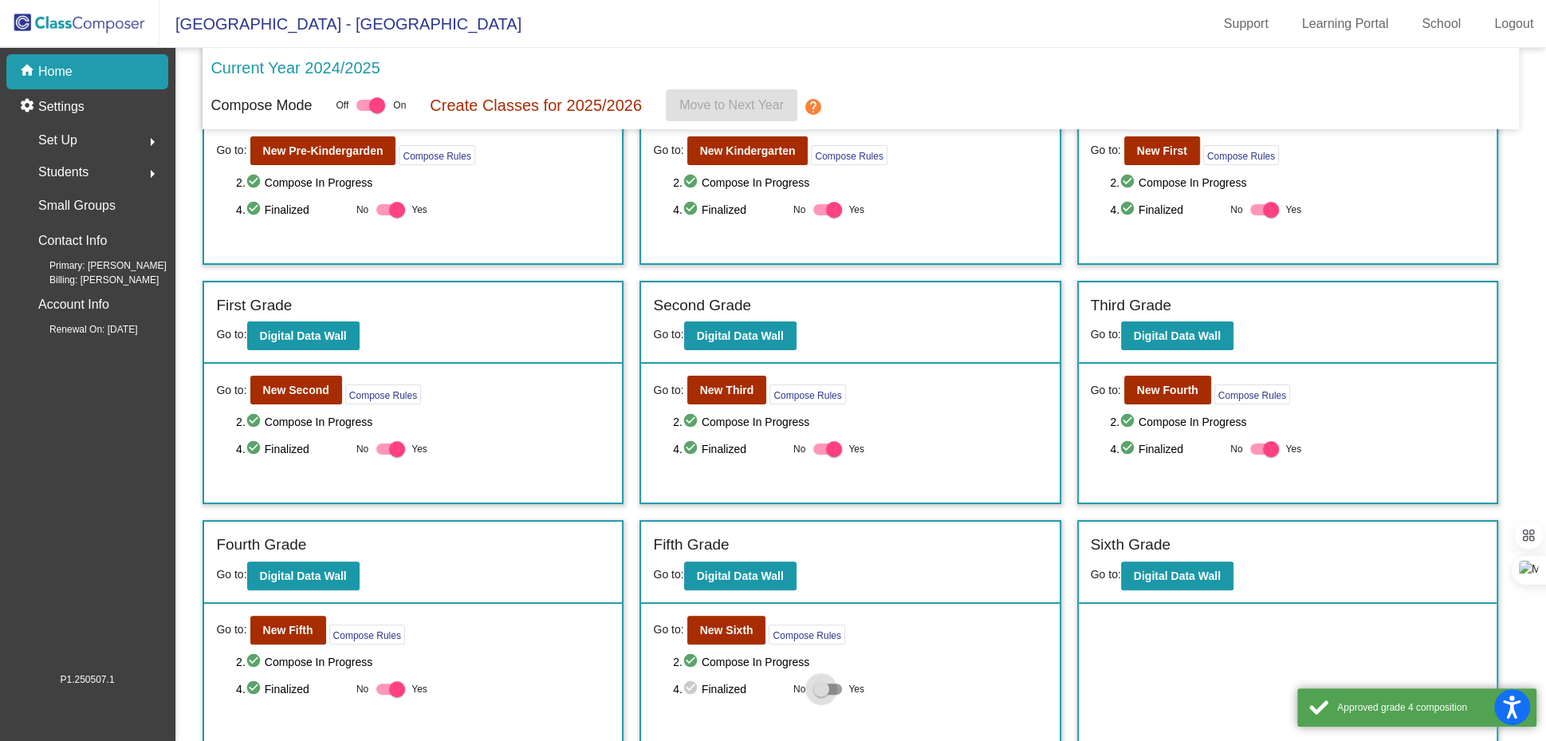
click at [819, 688] on div at bounding box center [821, 689] width 16 height 16
click at [820, 694] on input "Yes" at bounding box center [820, 694] width 1 height 1
checkbox input "true"
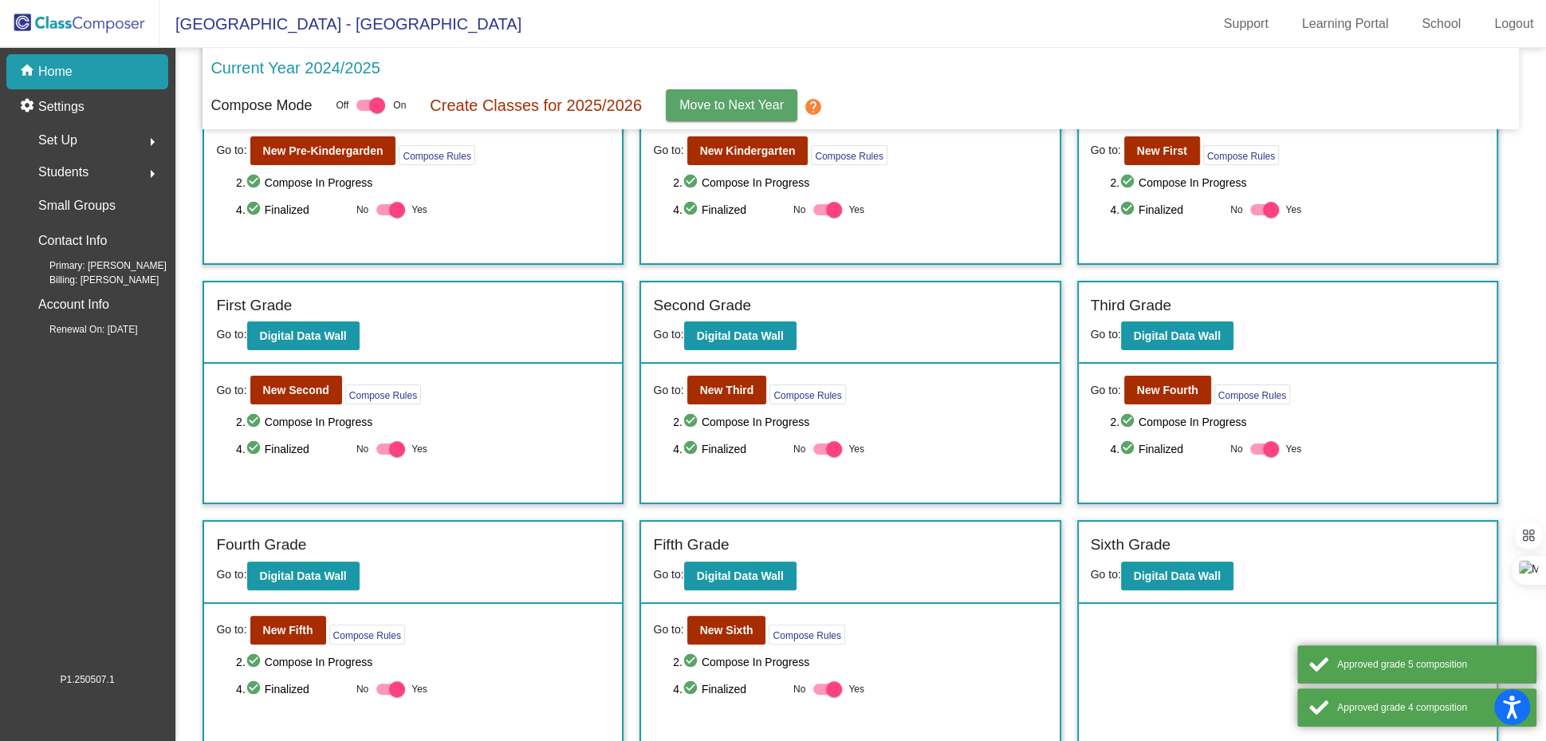
scroll to position [0, 0]
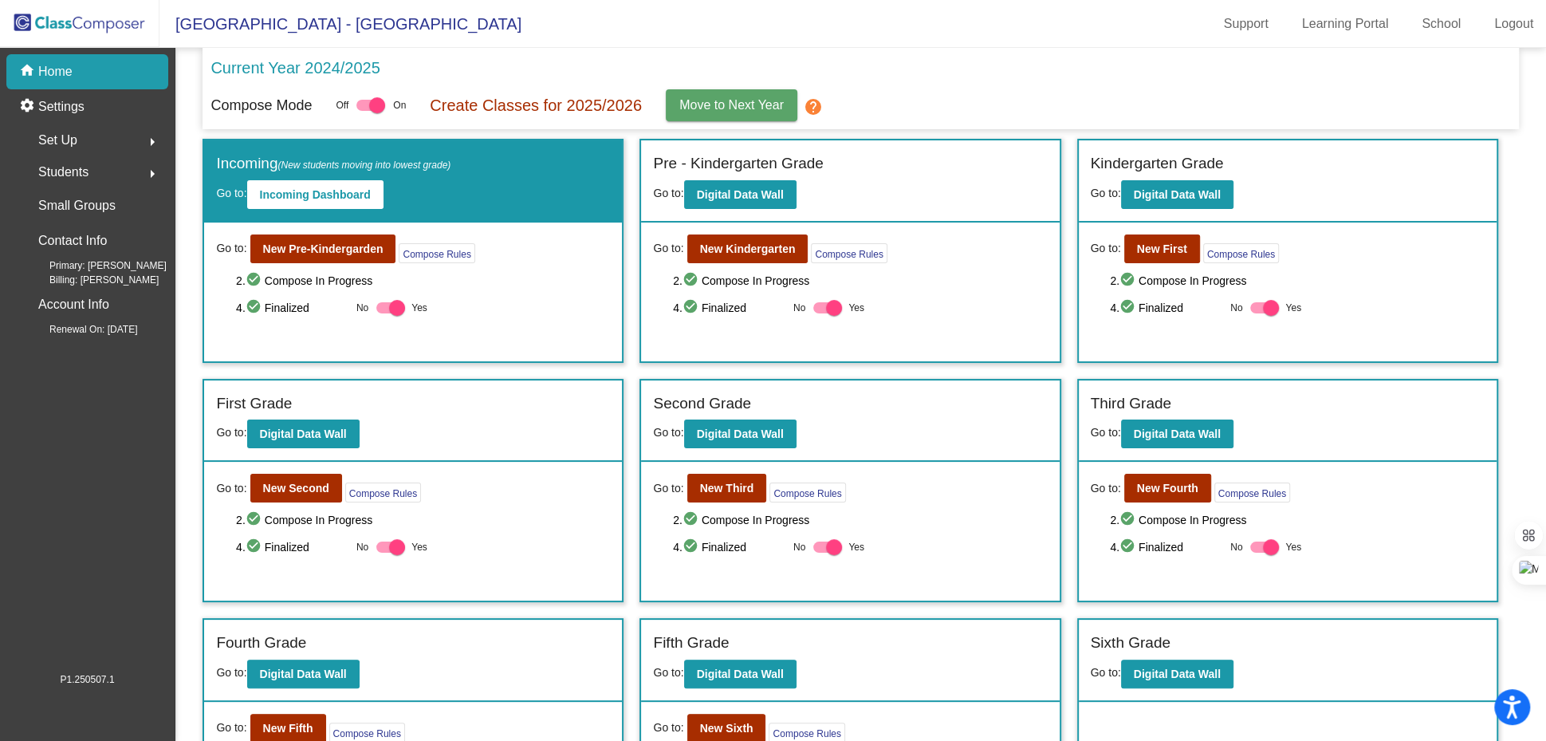
click at [774, 106] on span "Move to Next Year" at bounding box center [731, 105] width 104 height 14
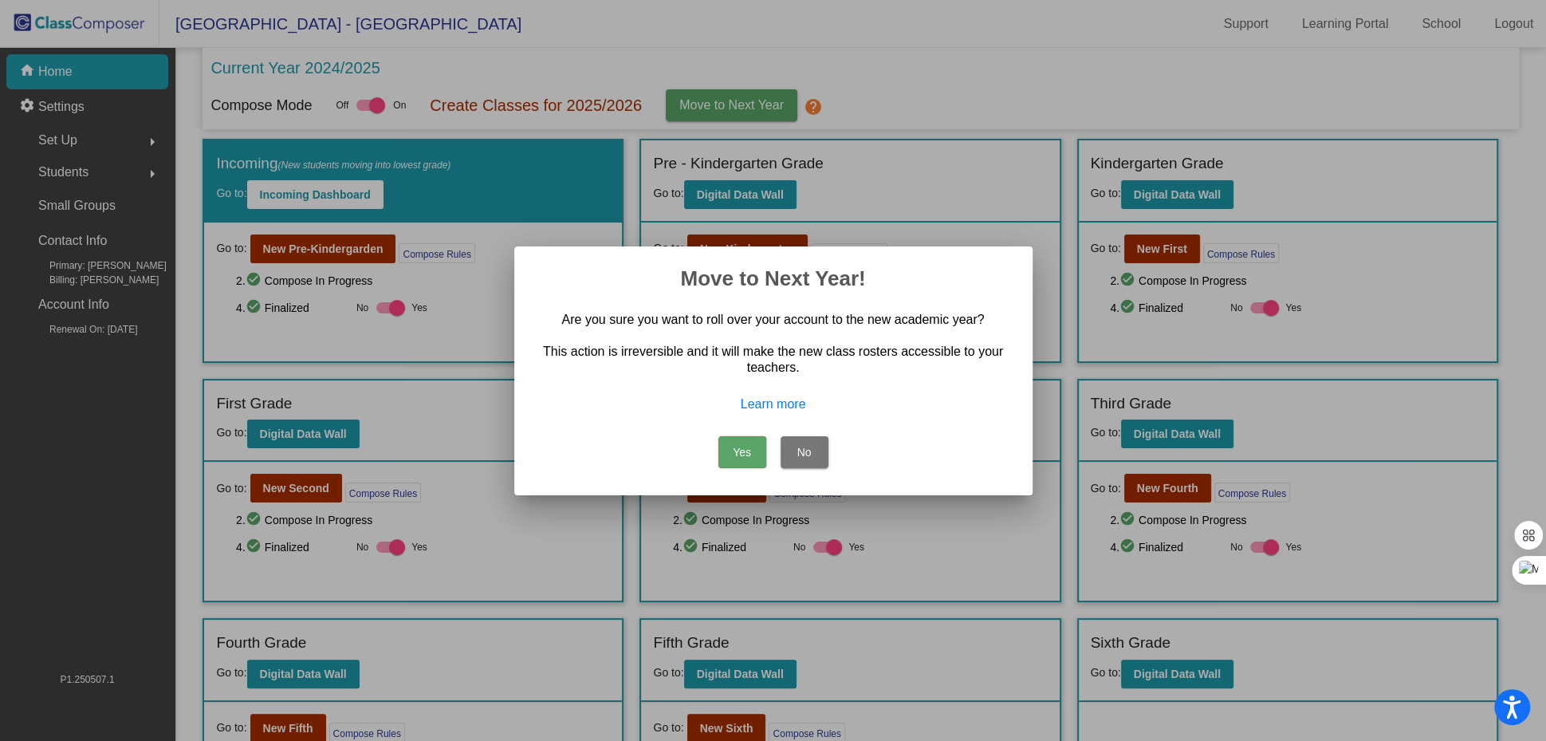
click at [742, 455] on button "Yes" at bounding box center [742, 452] width 48 height 32
